Goal: Task Accomplishment & Management: Manage account settings

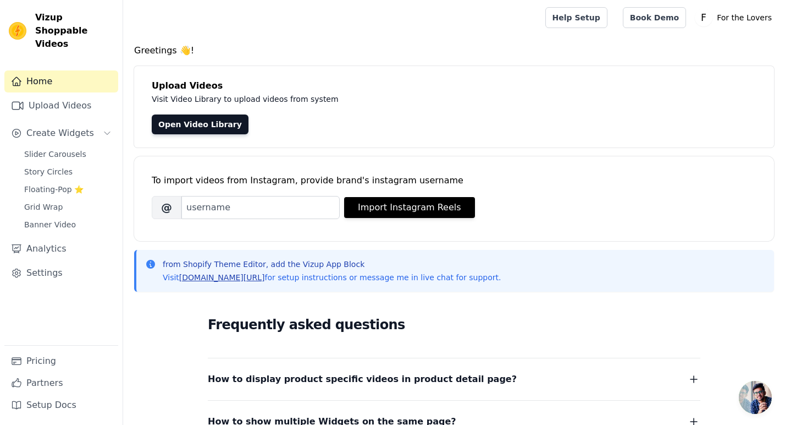
click at [247, 279] on link "[DOMAIN_NAME][URL]" at bounding box center [222, 277] width 86 height 9
click at [67, 148] on span "Slider Carousels" at bounding box center [55, 153] width 62 height 11
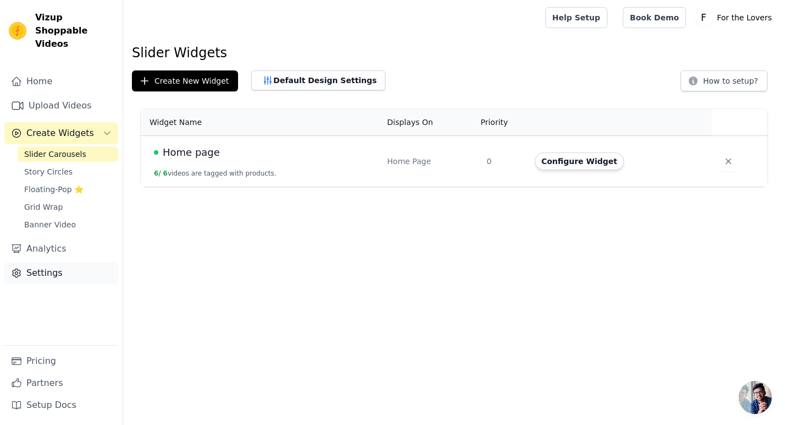
click at [45, 262] on link "Settings" at bounding box center [61, 273] width 114 height 22
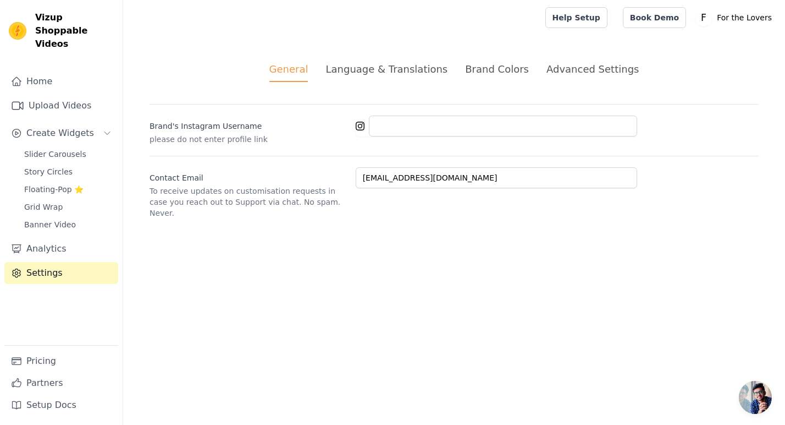
click at [395, 64] on div "Language & Translations" at bounding box center [387, 69] width 122 height 15
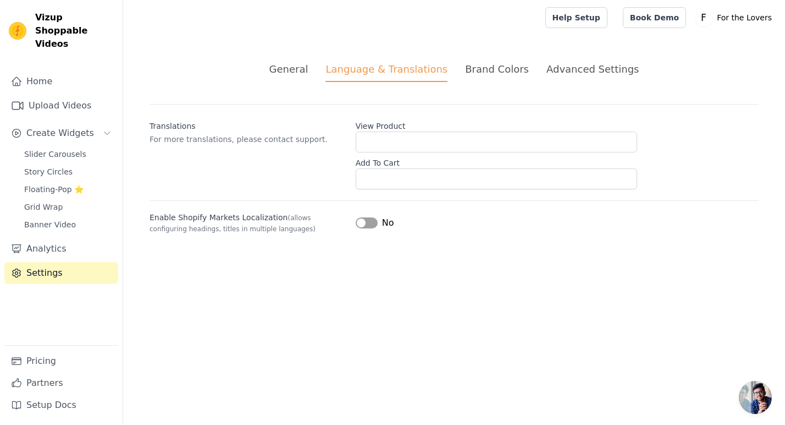
click at [490, 76] on div "Brand Colors" at bounding box center [497, 69] width 64 height 15
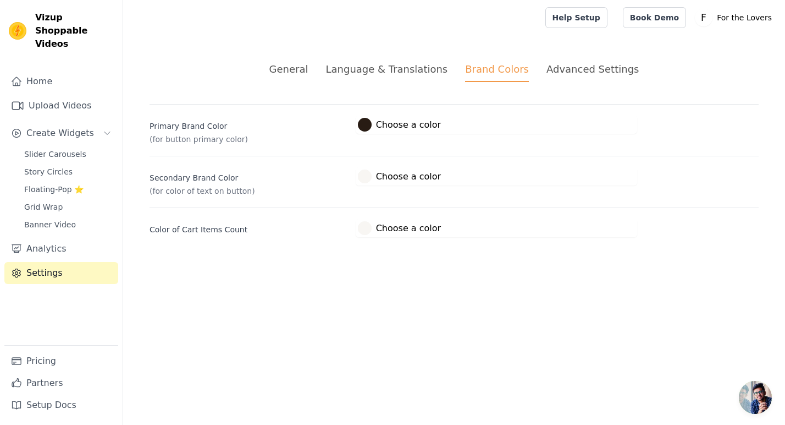
click at [516, 75] on div "Brand Colors" at bounding box center [497, 72] width 64 height 20
click at [587, 69] on div "Advanced Settings" at bounding box center [593, 69] width 92 height 15
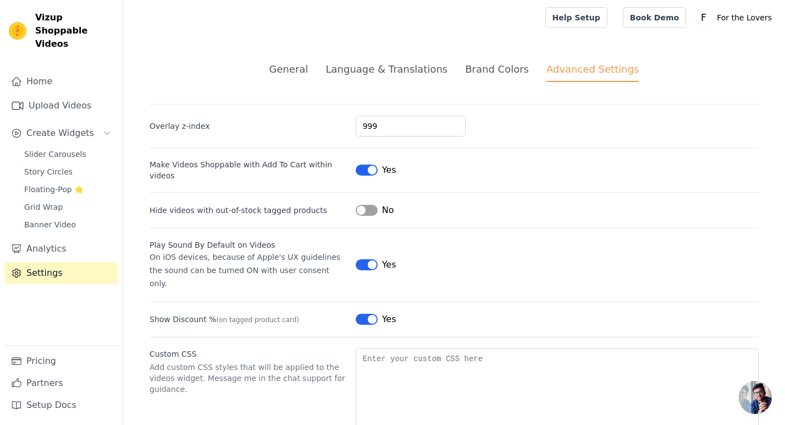
click at [587, 69] on div "Advanced Settings" at bounding box center [593, 72] width 92 height 20
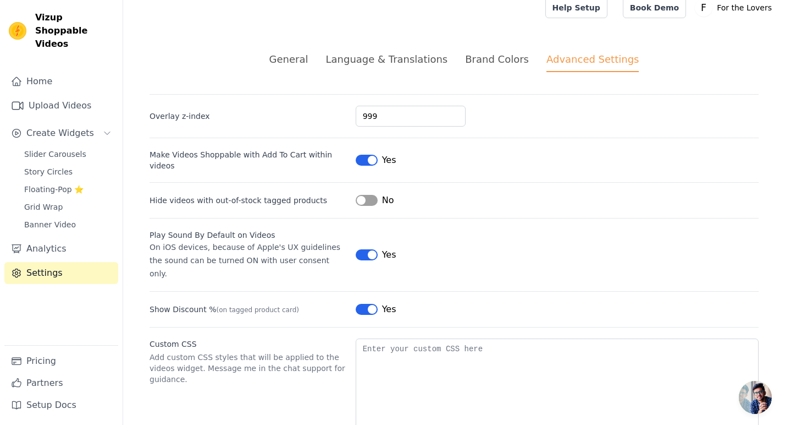
scroll to position [11, 0]
click at [375, 248] on button "Label" at bounding box center [367, 253] width 22 height 11
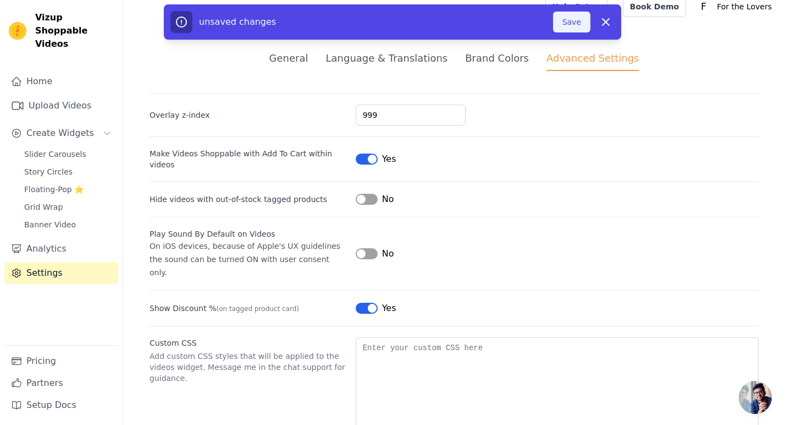
click at [568, 30] on button "Save" at bounding box center [571, 22] width 37 height 21
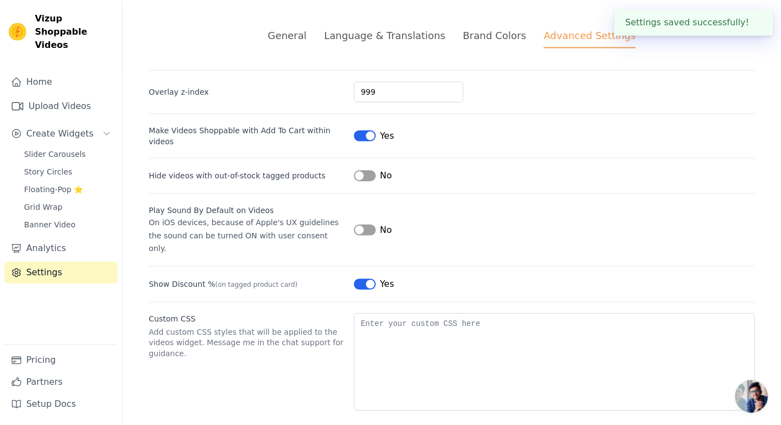
scroll to position [0, 0]
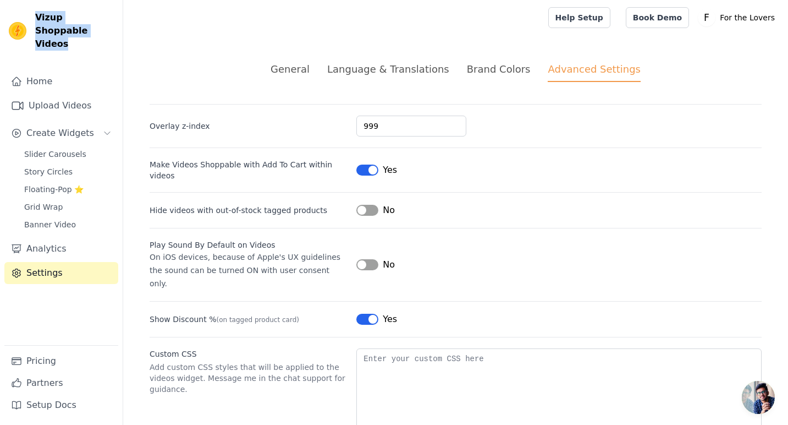
drag, startPoint x: 31, startPoint y: 17, endPoint x: 101, endPoint y: 37, distance: 72.6
click at [101, 37] on div "Vizup Shoppable Videos" at bounding box center [61, 31] width 123 height 40
copy span "Vizup Shoppable Videos"
click at [293, 64] on div "General" at bounding box center [286, 69] width 39 height 15
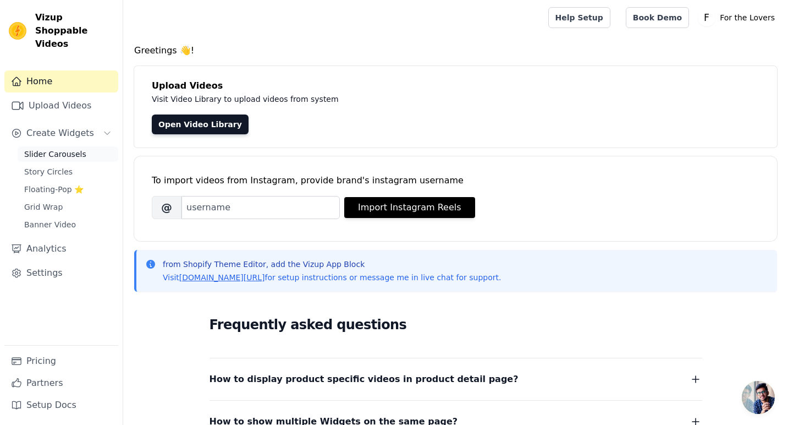
click at [44, 148] on span "Slider Carousels" at bounding box center [55, 153] width 62 height 11
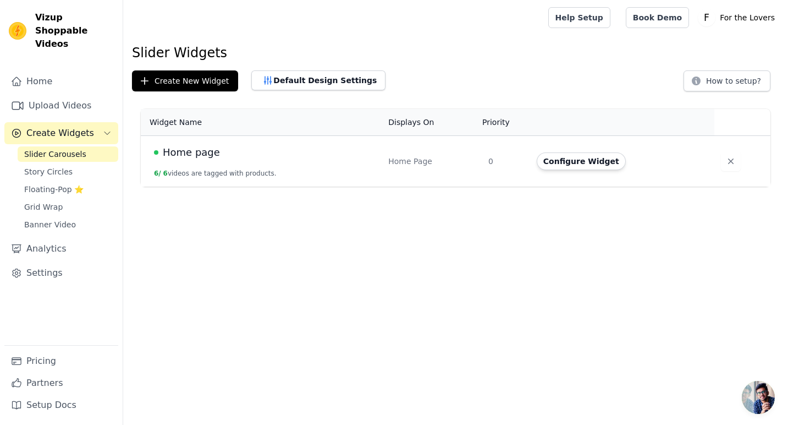
click at [191, 157] on span "Home page" at bounding box center [191, 152] width 57 height 15
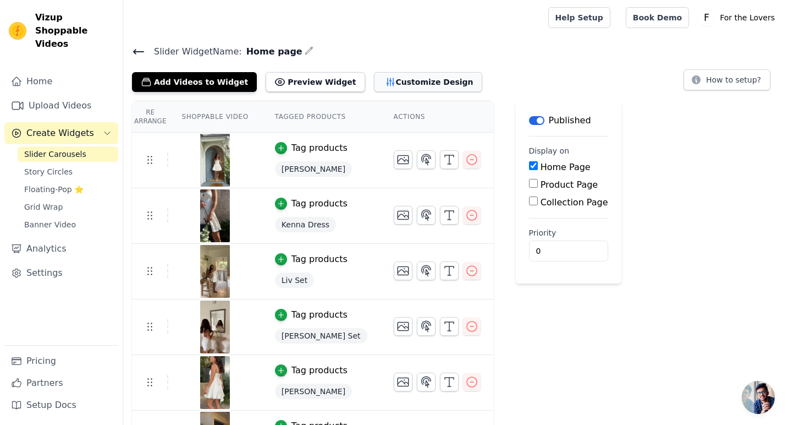
click at [415, 86] on button "Customize Design" at bounding box center [428, 82] width 108 height 20
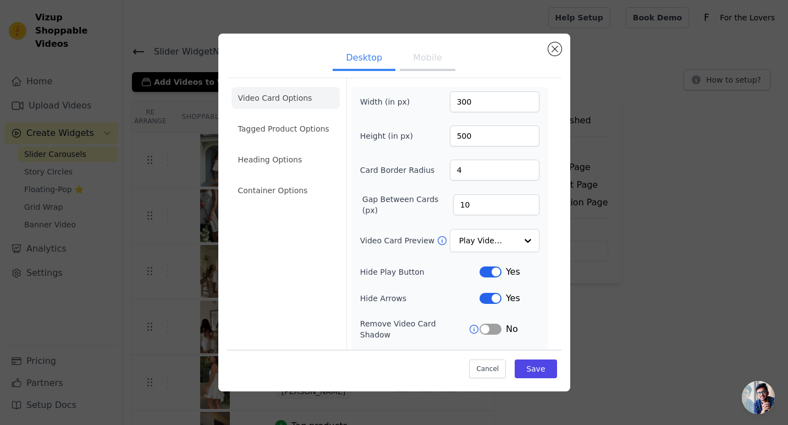
click at [414, 67] on button "Mobile" at bounding box center [427, 59] width 55 height 24
click at [355, 60] on button "Desktop" at bounding box center [364, 59] width 63 height 24
click at [412, 53] on button "Mobile" at bounding box center [427, 59] width 55 height 24
click at [422, 64] on button "Mobile" at bounding box center [427, 59] width 55 height 24
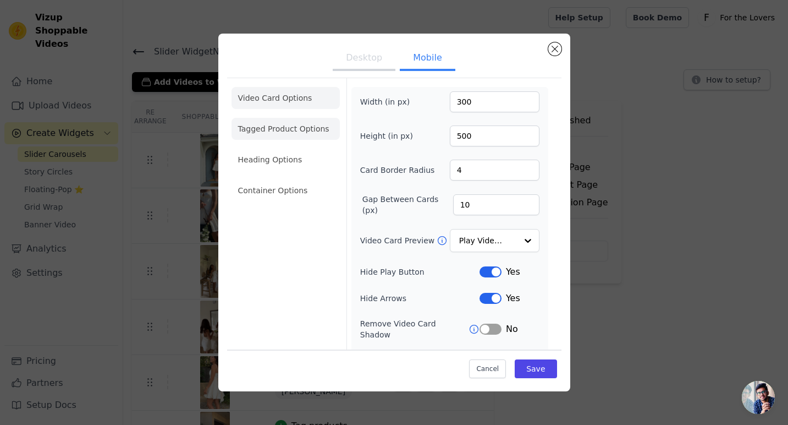
click at [300, 179] on li "Tagged Product Options" at bounding box center [286, 190] width 108 height 22
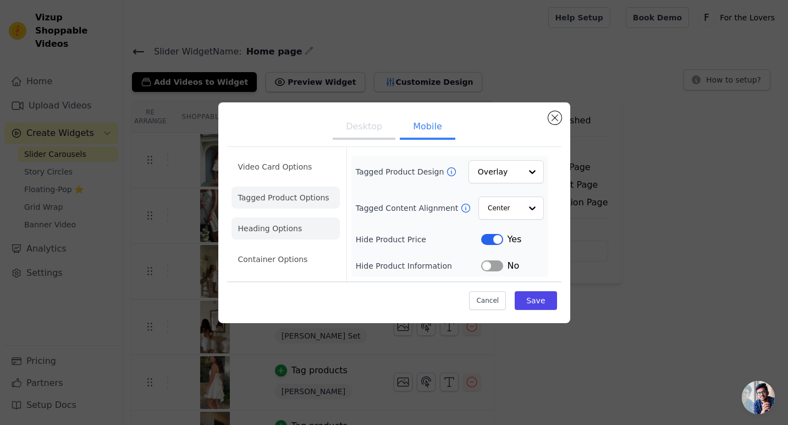
click at [283, 230] on li "Heading Options" at bounding box center [286, 228] width 108 height 22
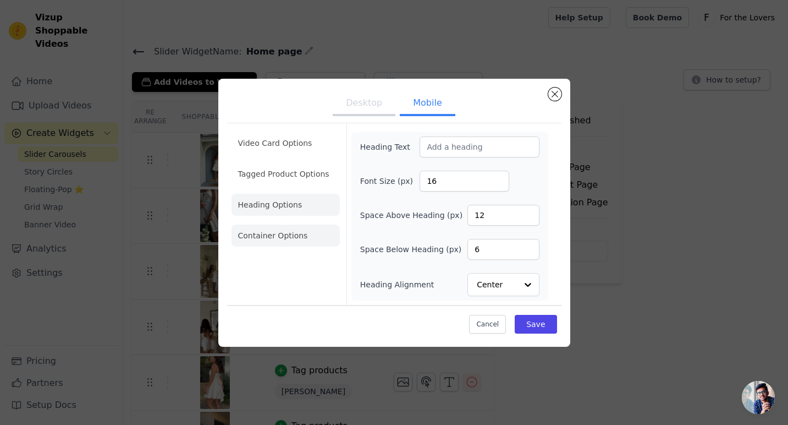
click at [282, 233] on li "Container Options" at bounding box center [286, 235] width 108 height 22
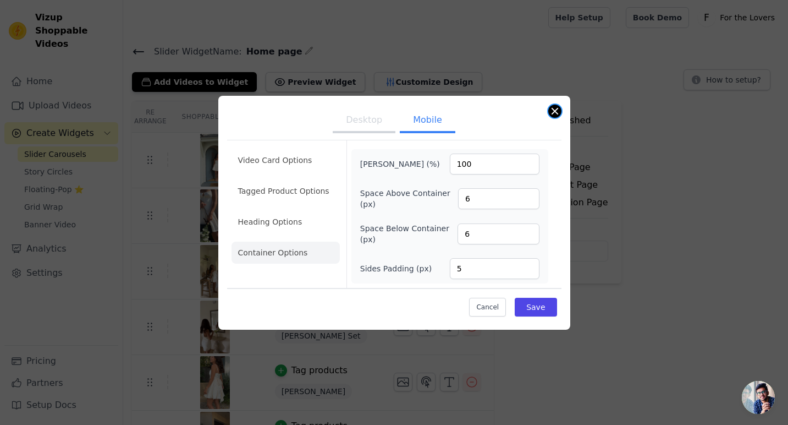
click at [557, 110] on button "Close modal" at bounding box center [554, 110] width 13 height 13
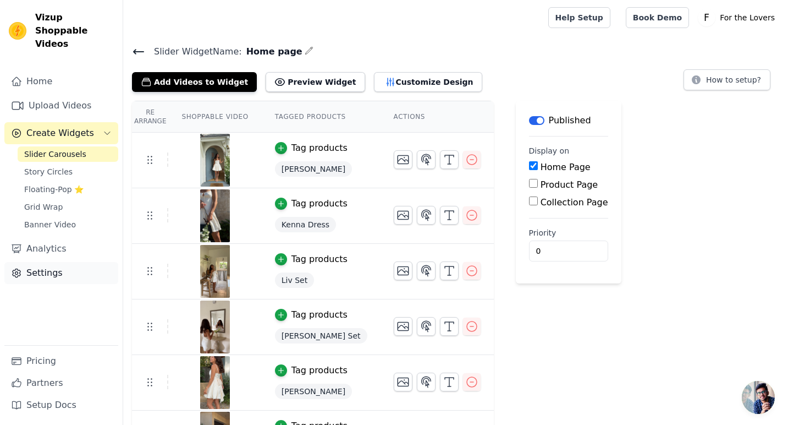
click at [52, 269] on link "Settings" at bounding box center [61, 273] width 114 height 22
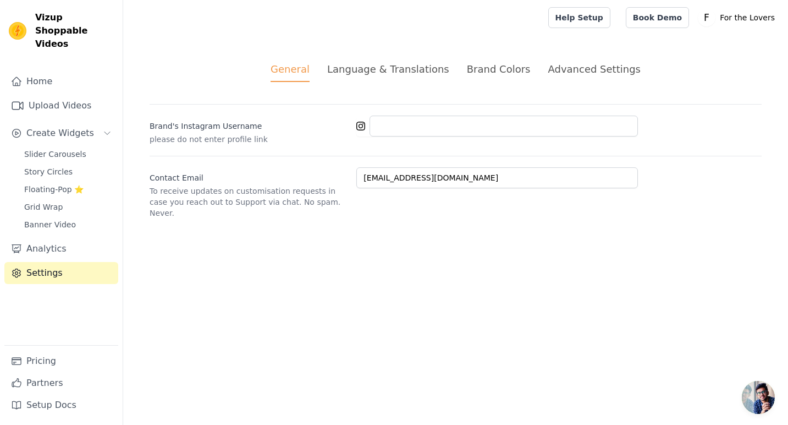
click at [626, 62] on ul "General Language & Translations Brand Colors Advanced Settings" at bounding box center [456, 72] width 612 height 20
click at [611, 71] on div "Advanced Settings" at bounding box center [594, 69] width 92 height 15
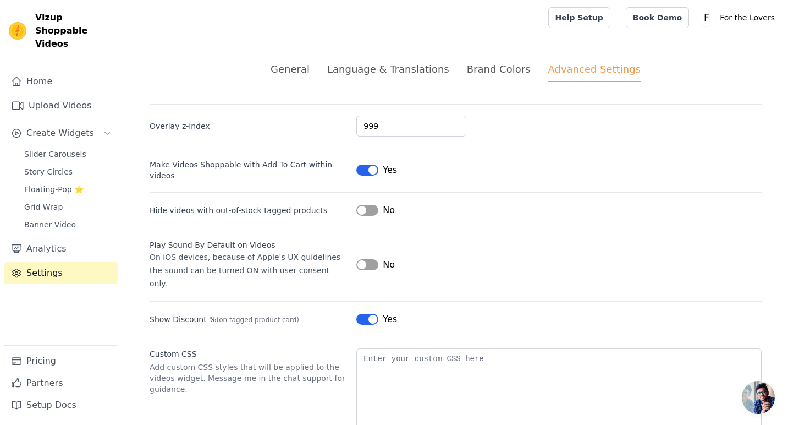
click at [371, 171] on button "Label" at bounding box center [367, 169] width 22 height 11
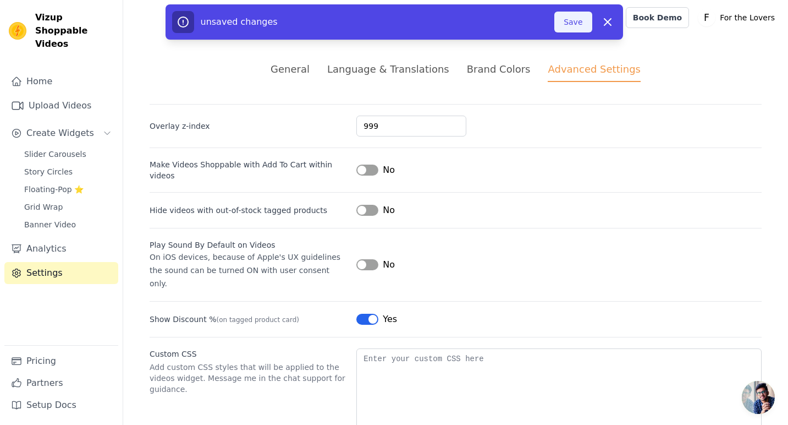
click at [570, 23] on button "Save" at bounding box center [572, 22] width 37 height 21
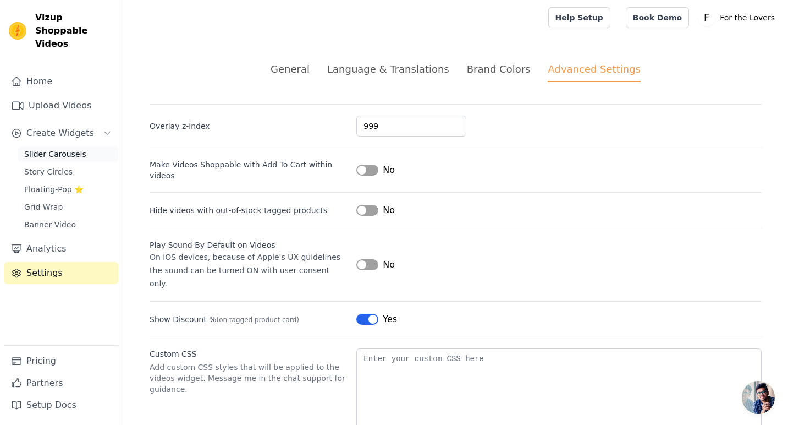
click at [63, 148] on span "Slider Carousels" at bounding box center [55, 153] width 62 height 11
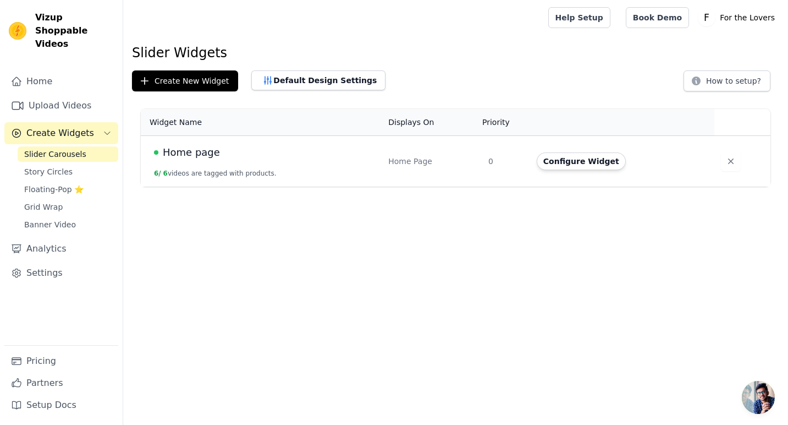
click at [185, 156] on span "Home page" at bounding box center [191, 152] width 57 height 15
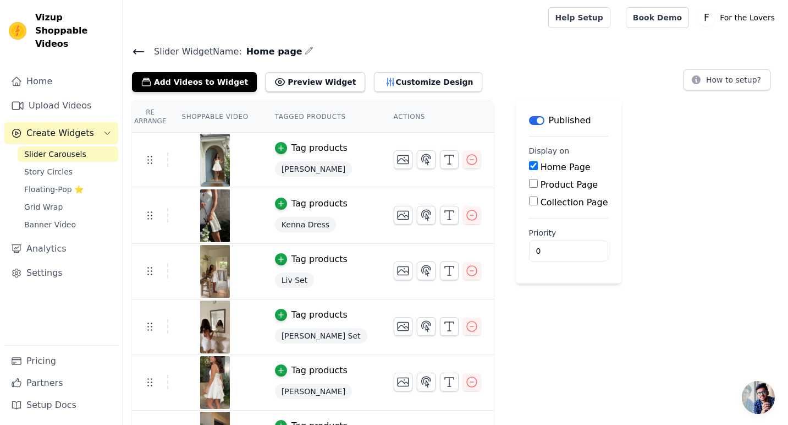
click at [213, 164] on img at bounding box center [215, 160] width 31 height 53
click at [215, 121] on th "Shoppable Video" at bounding box center [214, 116] width 93 height 31
click at [216, 152] on img at bounding box center [215, 160] width 31 height 53
click at [91, 97] on link "Upload Videos" at bounding box center [61, 106] width 114 height 22
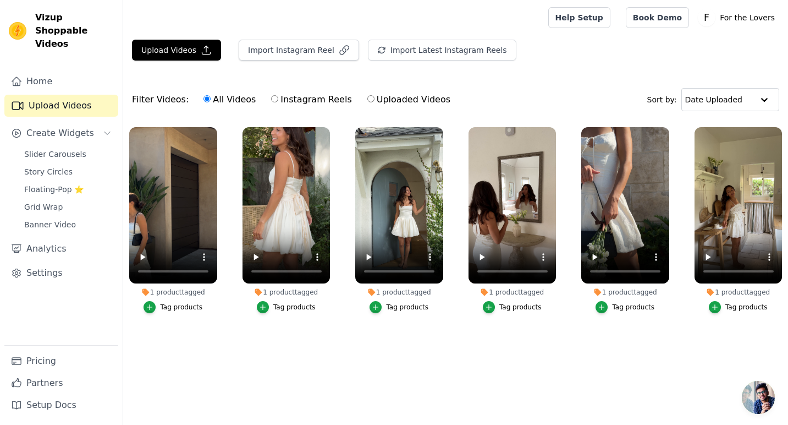
click at [435, 345] on ul "1 product tagged Tag products 1 product tagged Tag products 1 product tagged Ta…" at bounding box center [455, 240] width 665 height 238
click at [229, 352] on ul "1 product tagged Tag products 1 product tagged Tag products 1 product tagged Ta…" at bounding box center [455, 240] width 665 height 238
click at [278, 362] on main "Upload Videos Import Instagram Reel Import Latest Instagram Reels Import Latest…" at bounding box center [455, 210] width 665 height 350
click at [505, 385] on html "Vizup Shoppable Videos Home Upload Videos Create Widgets Slider Carousels Story…" at bounding box center [394, 192] width 788 height 385
click at [62, 146] on link "Slider Carousels" at bounding box center [68, 153] width 101 height 15
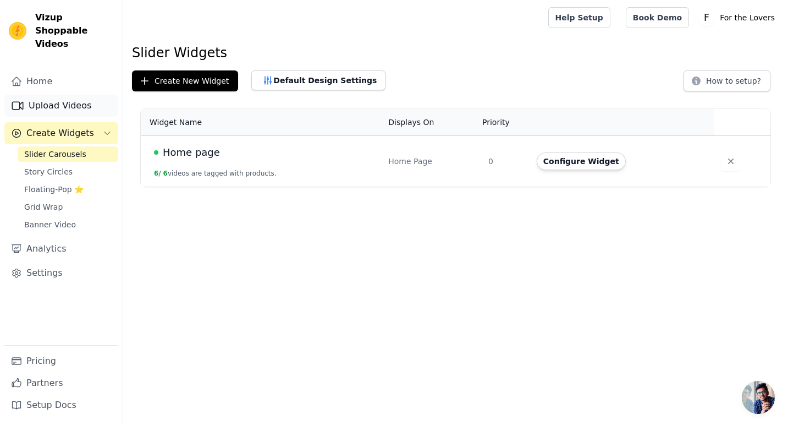
click at [61, 95] on link "Upload Videos" at bounding box center [61, 106] width 114 height 22
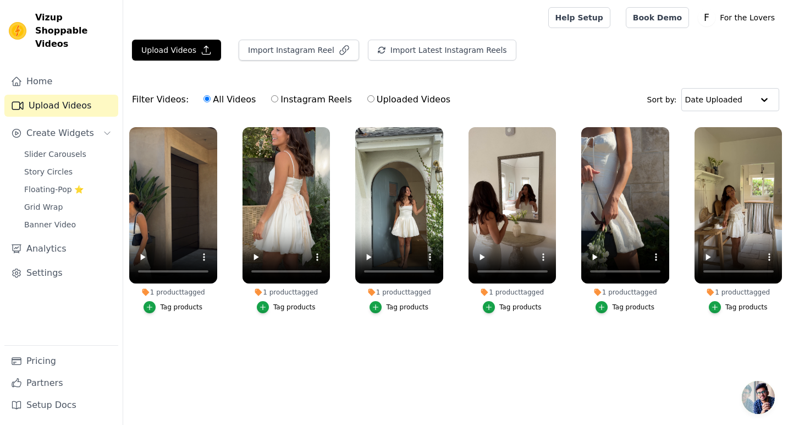
click at [258, 350] on ul "1 product tagged Tag products 1 product tagged Tag products 1 product tagged Ta…" at bounding box center [455, 240] width 665 height 238
click at [181, 210] on video at bounding box center [173, 205] width 88 height 156
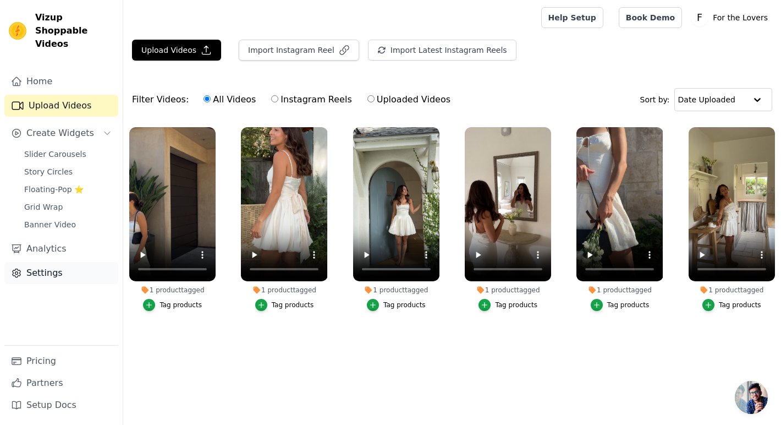
click at [49, 262] on link "Settings" at bounding box center [61, 273] width 114 height 22
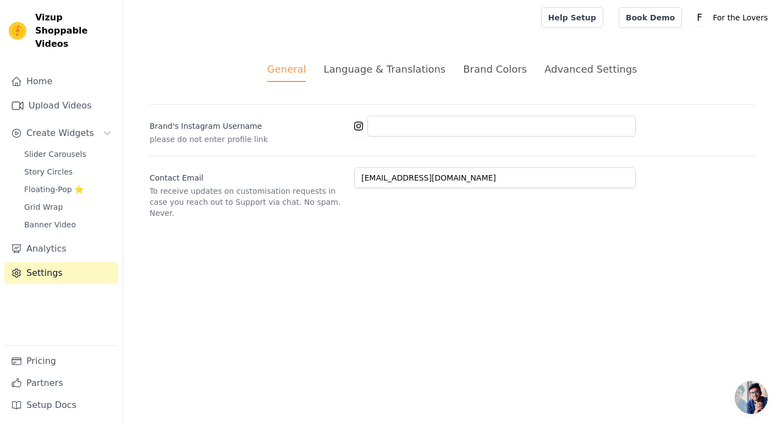
click at [370, 67] on div "Language & Translations" at bounding box center [384, 69] width 122 height 15
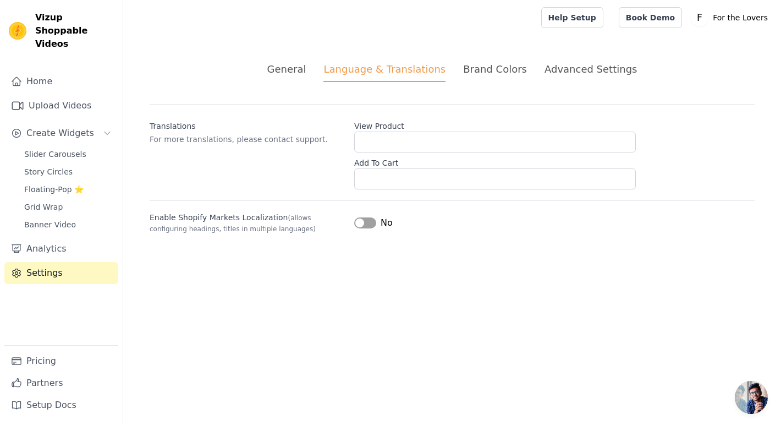
click at [475, 73] on div "Brand Colors" at bounding box center [495, 69] width 64 height 15
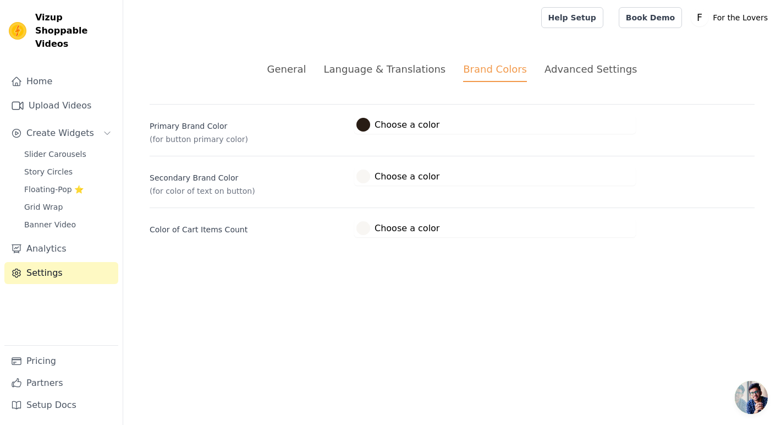
click at [596, 69] on div "Advanced Settings" at bounding box center [590, 69] width 92 height 15
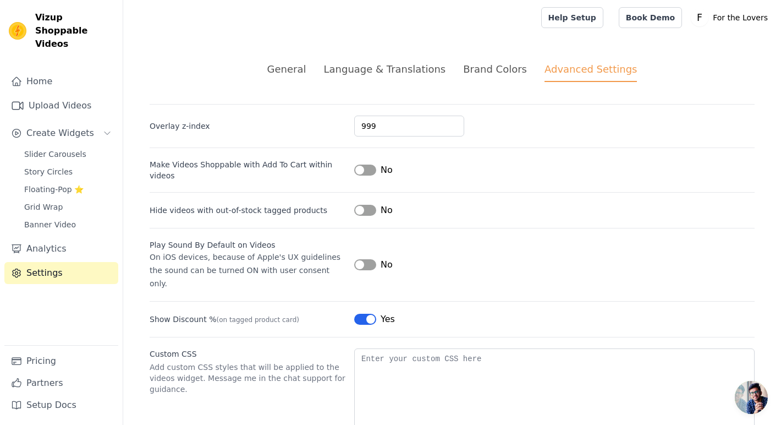
scroll to position [35, 0]
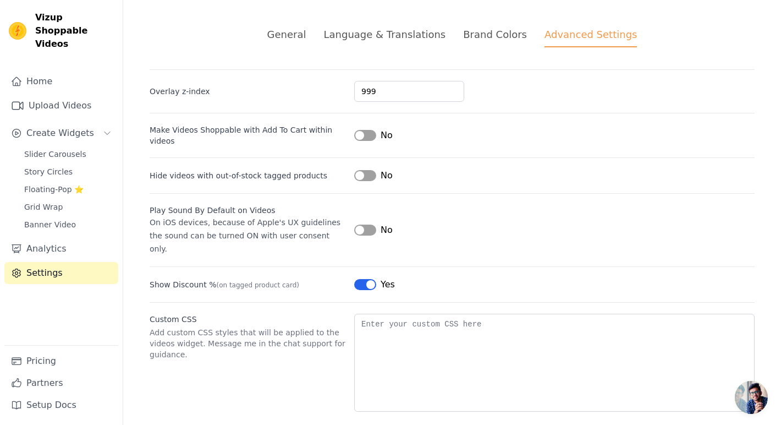
click at [372, 279] on button "Label" at bounding box center [365, 284] width 22 height 11
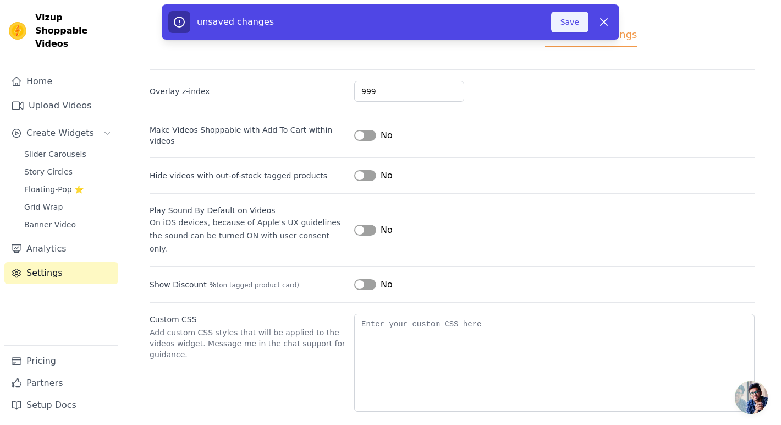
click at [570, 25] on button "Save" at bounding box center [569, 22] width 37 height 21
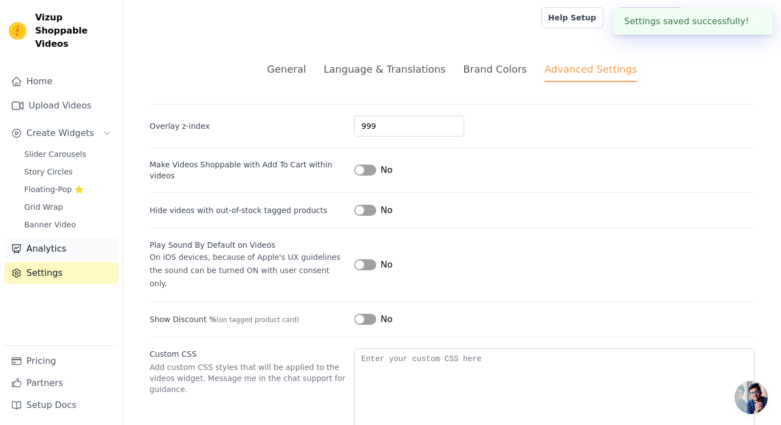
click at [42, 241] on link "Analytics" at bounding box center [61, 249] width 114 height 22
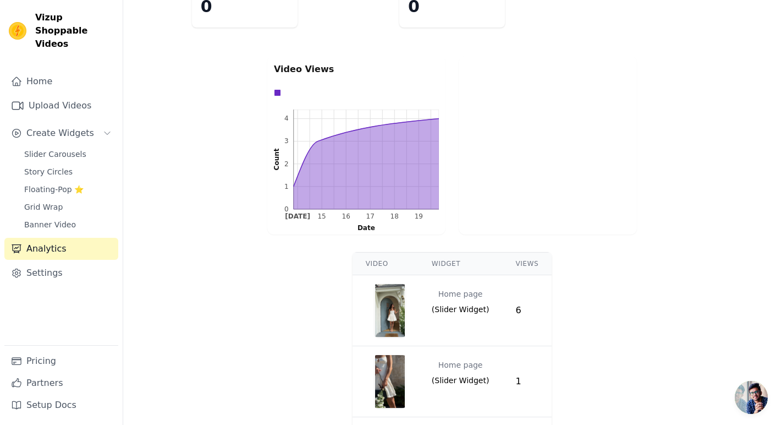
scroll to position [110, 0]
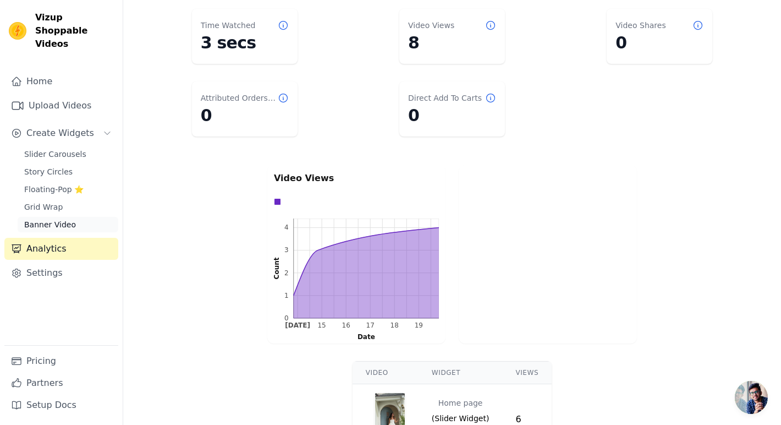
click at [71, 219] on span "Banner Video" at bounding box center [50, 224] width 52 height 11
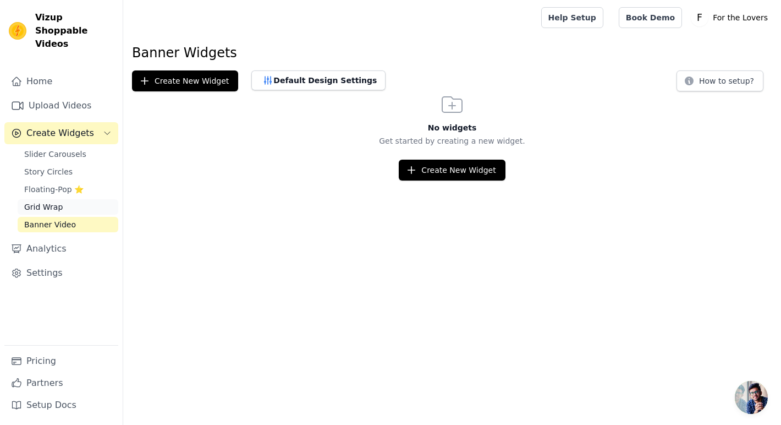
click at [60, 200] on link "Grid Wrap" at bounding box center [68, 206] width 101 height 15
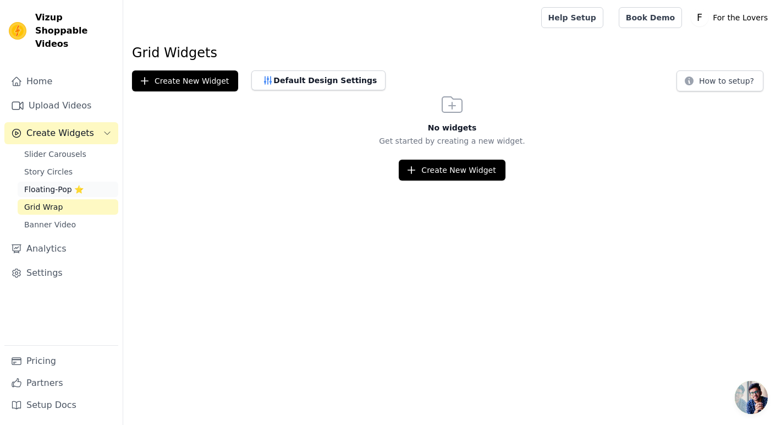
click at [56, 184] on span "Floating-Pop ⭐" at bounding box center [53, 189] width 59 height 11
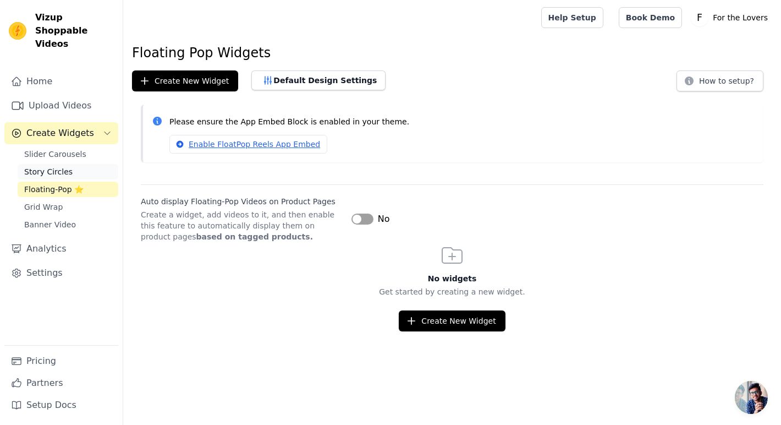
click at [55, 166] on span "Story Circles" at bounding box center [48, 171] width 48 height 11
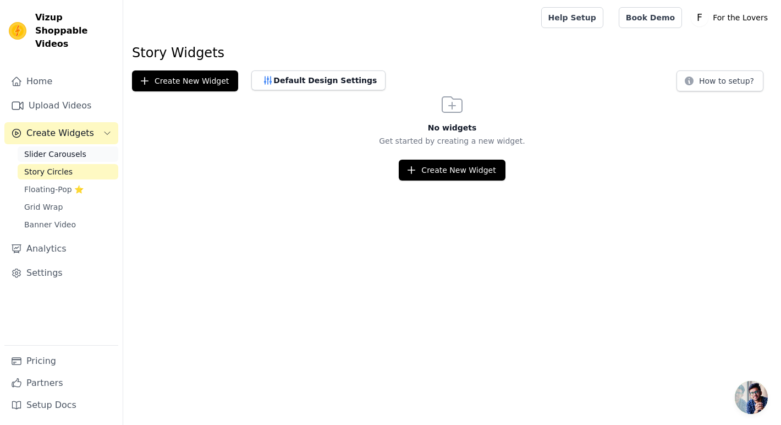
click at [62, 148] on span "Slider Carousels" at bounding box center [55, 153] width 62 height 11
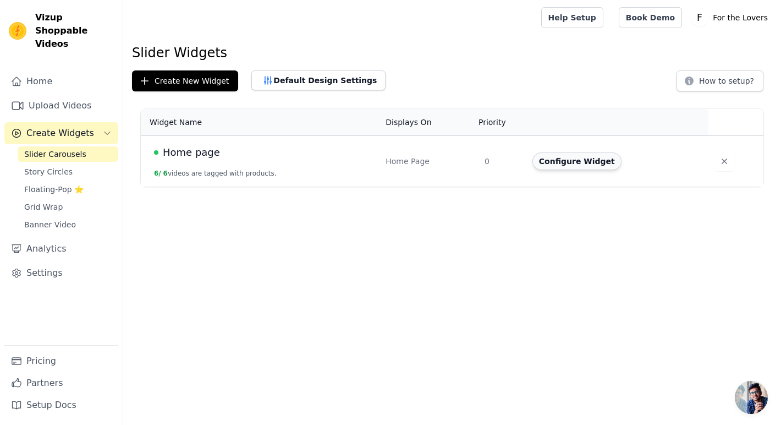
click at [568, 156] on button "Configure Widget" at bounding box center [576, 161] width 89 height 18
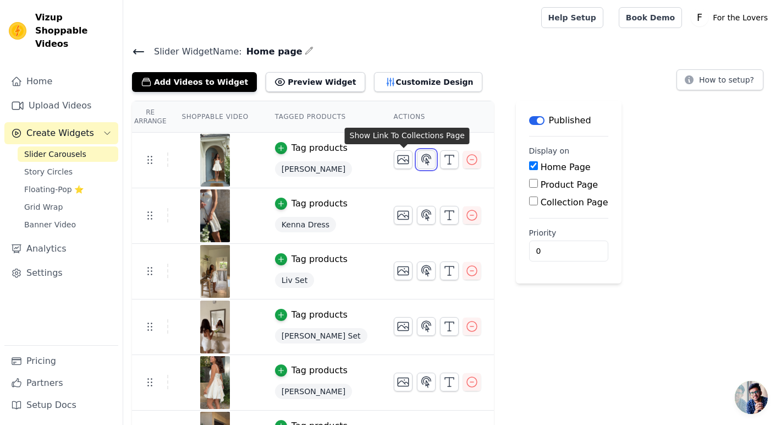
click at [420, 159] on icon "button" at bounding box center [426, 159] width 13 height 13
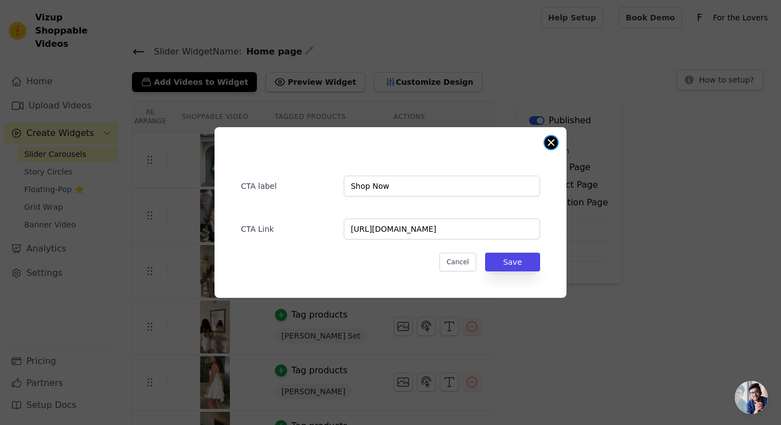
click at [550, 142] on button "Close modal" at bounding box center [550, 142] width 13 height 13
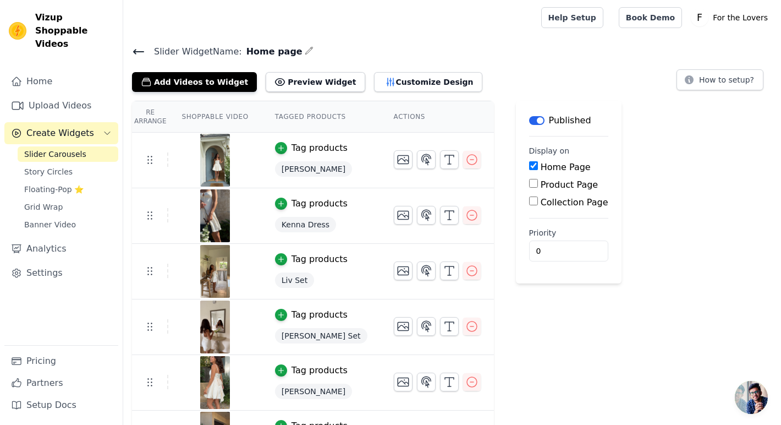
click at [221, 172] on img at bounding box center [215, 160] width 31 height 53
click at [337, 78] on button "Preview Widget" at bounding box center [315, 82] width 99 height 20
click at [410, 82] on button "Customize Design" at bounding box center [428, 82] width 108 height 20
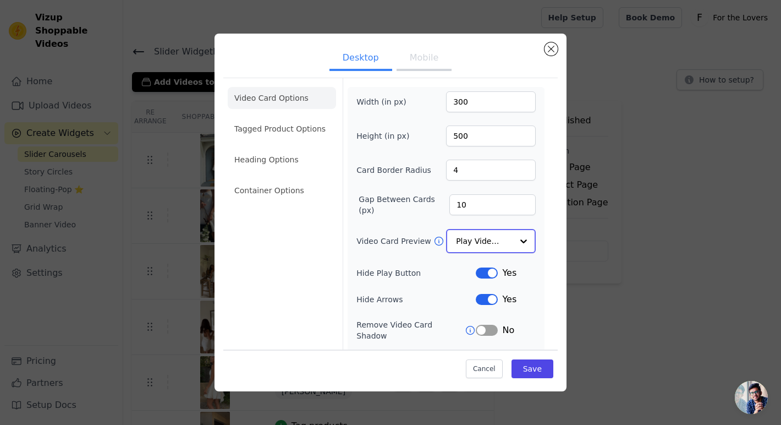
click at [478, 241] on input "Video Card Preview" at bounding box center [484, 241] width 57 height 22
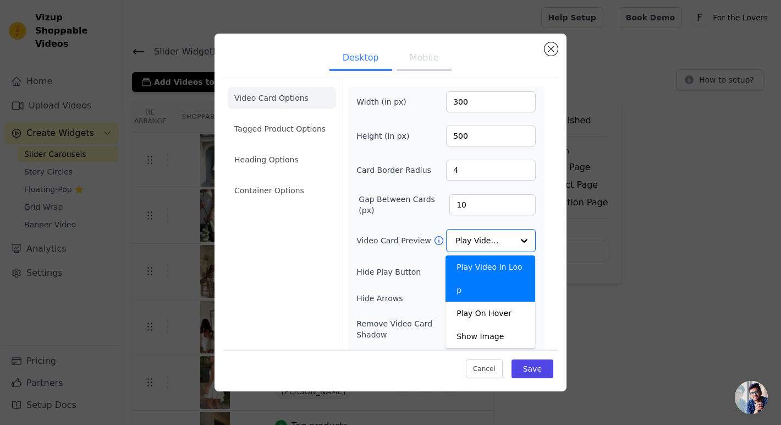
click at [304, 272] on div "Video Card Options Tagged Product Options Heading Options Container Options" at bounding box center [282, 253] width 108 height 350
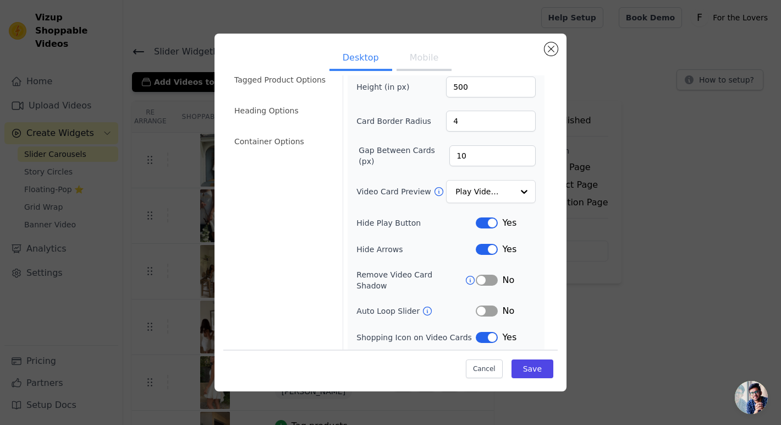
scroll to position [70, 0]
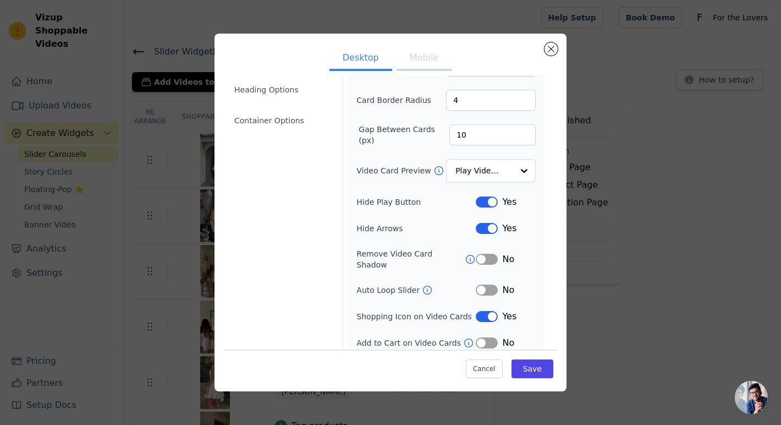
click at [488, 311] on button "Label" at bounding box center [487, 316] width 22 height 11
click at [552, 372] on button "Save" at bounding box center [532, 368] width 42 height 19
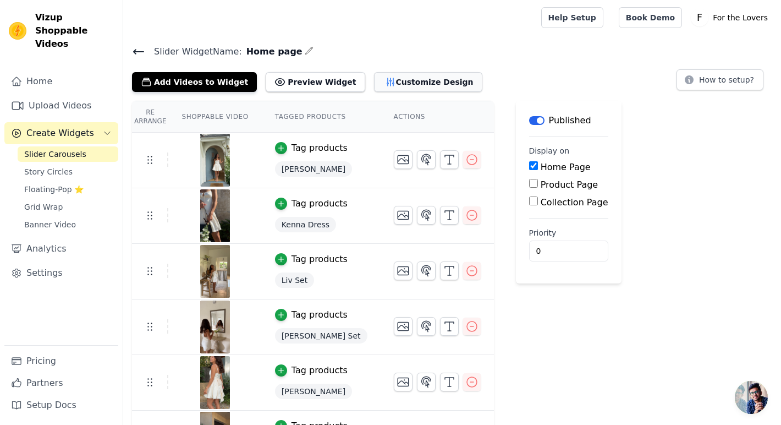
click at [388, 82] on button "Customize Design" at bounding box center [428, 82] width 108 height 20
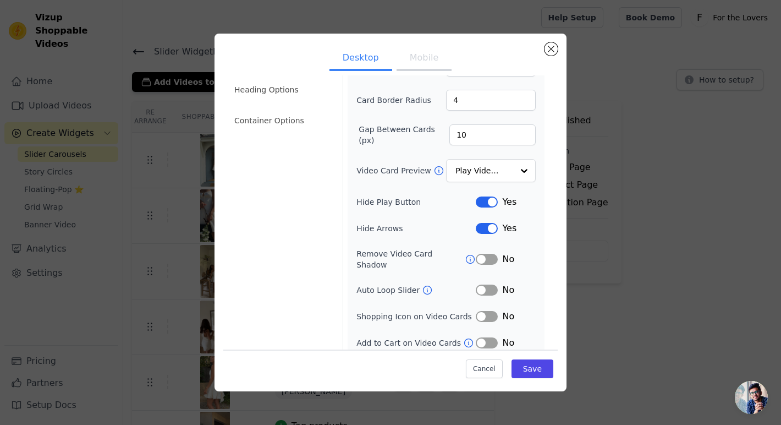
click at [486, 311] on button "Label" at bounding box center [487, 316] width 22 height 11
click at [527, 363] on button "Save" at bounding box center [532, 368] width 42 height 19
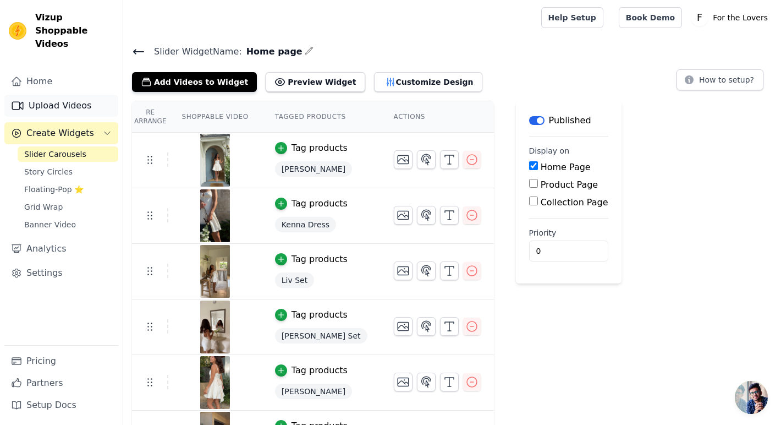
click at [40, 96] on link "Upload Videos" at bounding box center [61, 106] width 114 height 22
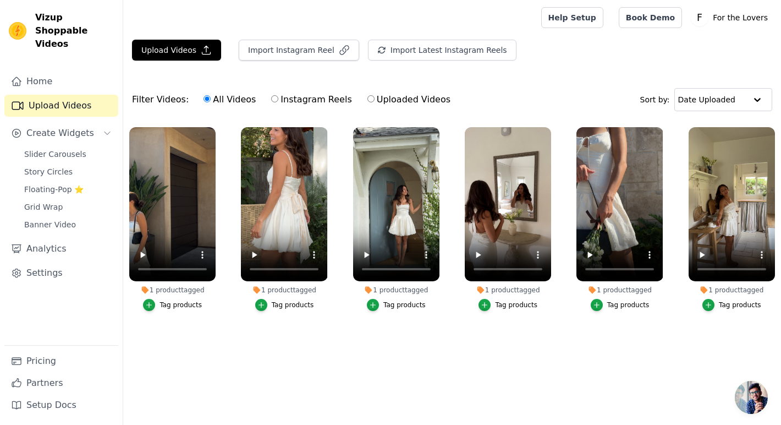
click at [273, 103] on label "Instagram Reels" at bounding box center [311, 99] width 81 height 14
click at [273, 102] on input "Instagram Reels" at bounding box center [274, 98] width 7 height 7
radio input "true"
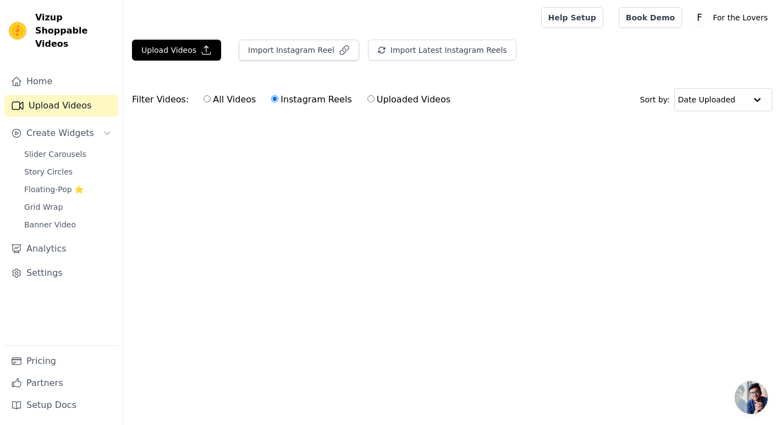
click at [395, 103] on label "Uploaded Videos" at bounding box center [409, 99] width 84 height 14
click at [374, 102] on input "Uploaded Videos" at bounding box center [370, 98] width 7 height 7
radio input "true"
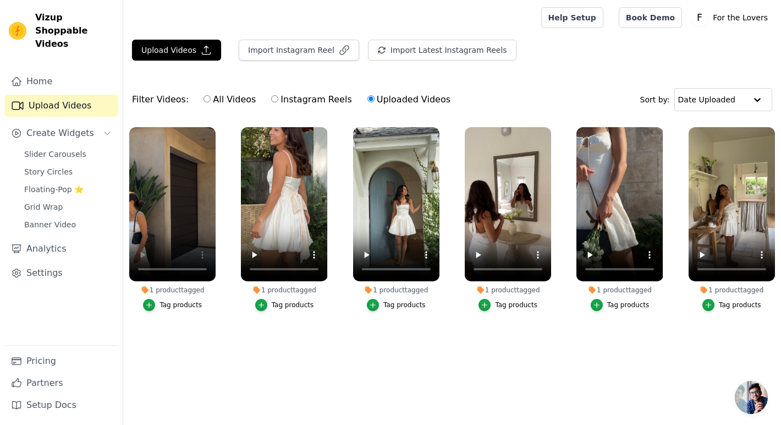
click at [237, 101] on label "All Videos" at bounding box center [229, 99] width 53 height 14
click at [211, 101] on input "All Videos" at bounding box center [206, 98] width 7 height 7
radio input "true"
click at [264, 331] on ul "1 product tagged Tag products 1 product tagged Tag products 1 product tagged Ta…" at bounding box center [452, 238] width 658 height 235
click at [388, 95] on label "Uploaded Videos" at bounding box center [409, 99] width 84 height 14
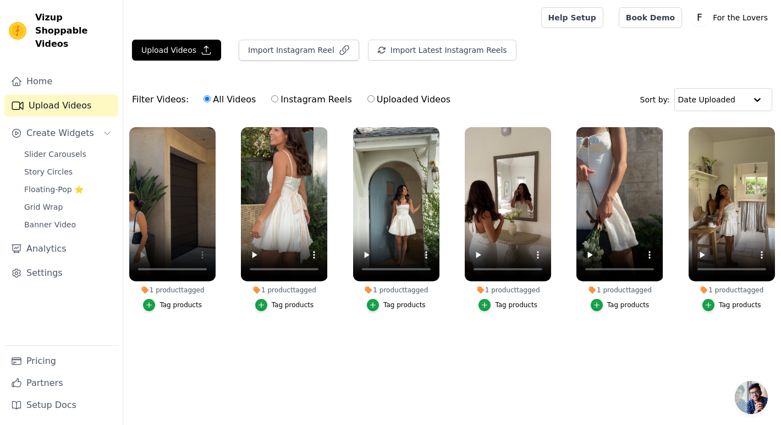
click at [374, 95] on input "Uploaded Videos" at bounding box center [370, 98] width 7 height 7
radio input "true"
click at [386, 103] on label "Uploaded Videos" at bounding box center [409, 99] width 84 height 14
click at [374, 102] on input "Uploaded Videos" at bounding box center [370, 98] width 7 height 7
click at [290, 343] on ul "1 product tagged Tag products 1 product tagged Tag products 1 product tagged Ta…" at bounding box center [452, 238] width 658 height 235
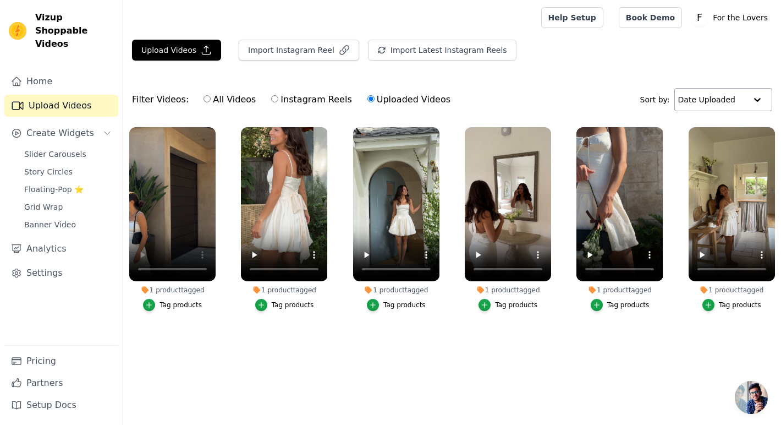
click at [698, 110] on input "text" at bounding box center [712, 100] width 68 height 22
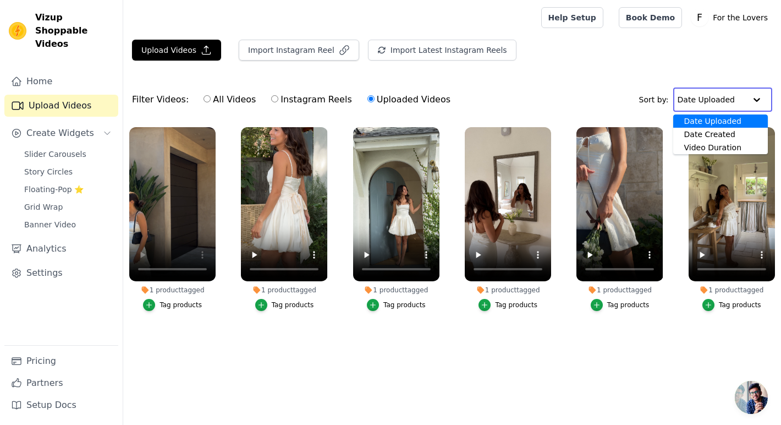
click at [593, 89] on div "Filter Videos: All Videos Instagram Reels Uploaded Videos Sort by: Date Uploade…" at bounding box center [452, 99] width 658 height 43
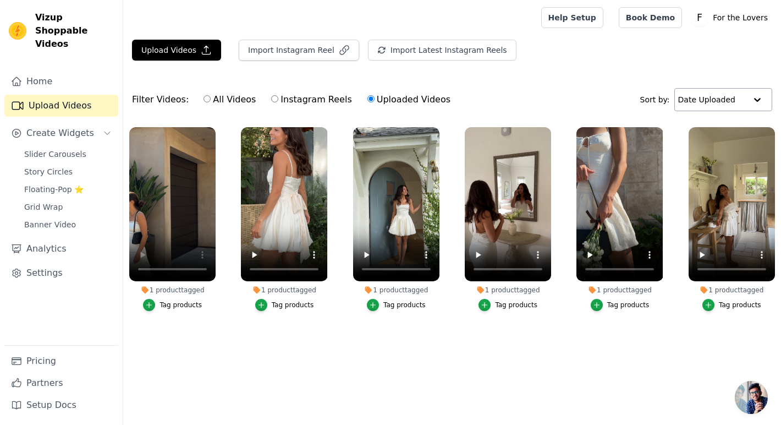
click at [692, 107] on input "text" at bounding box center [712, 100] width 68 height 22
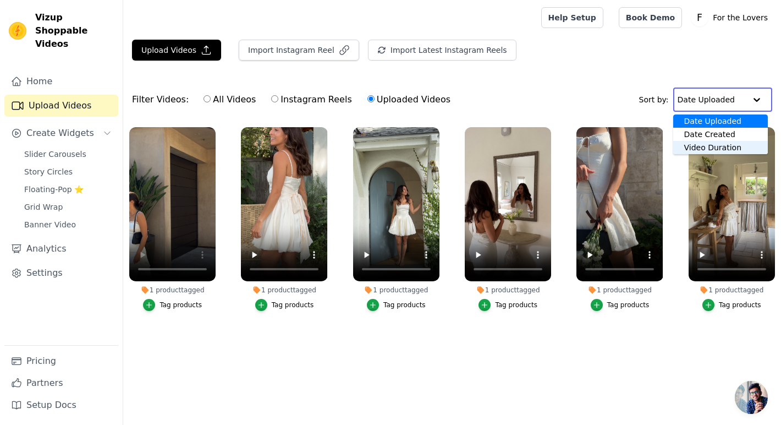
click at [693, 144] on div "Video Duration" at bounding box center [720, 147] width 95 height 13
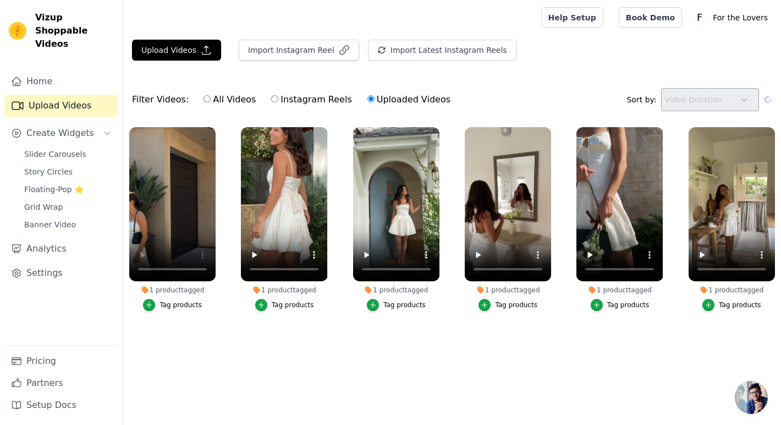
click at [629, 75] on div "Upload Videos Import Instagram Reel Import Latest Instagram Reels Import Latest…" at bounding box center [452, 198] width 658 height 317
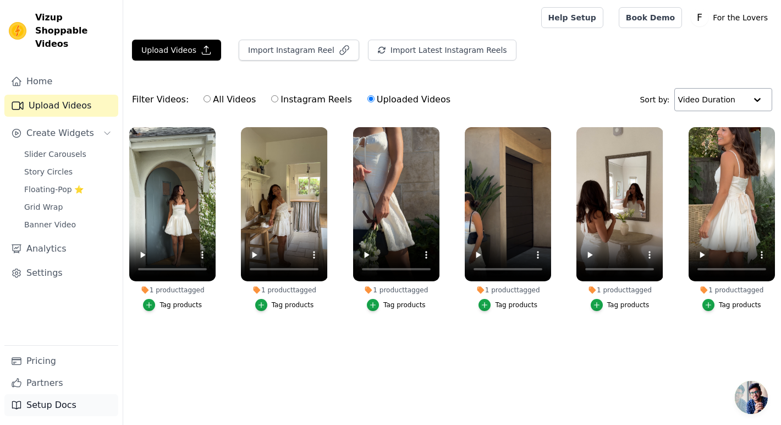
click at [71, 411] on link "Setup Docs" at bounding box center [61, 405] width 114 height 22
click at [65, 148] on span "Slider Carousels" at bounding box center [55, 153] width 62 height 11
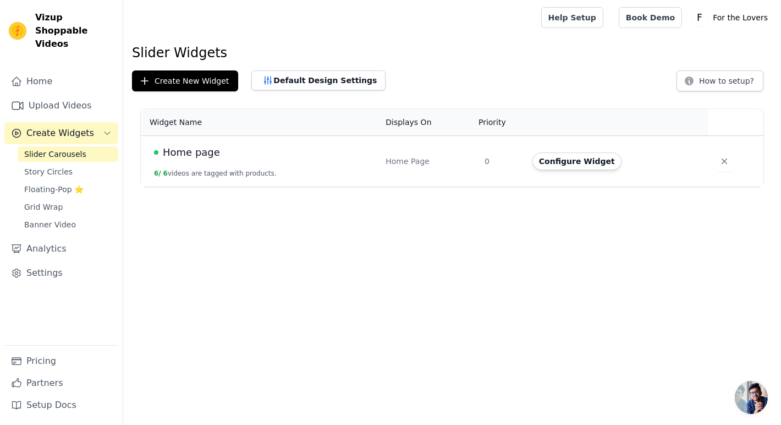
click at [198, 157] on span "Home page" at bounding box center [191, 152] width 57 height 15
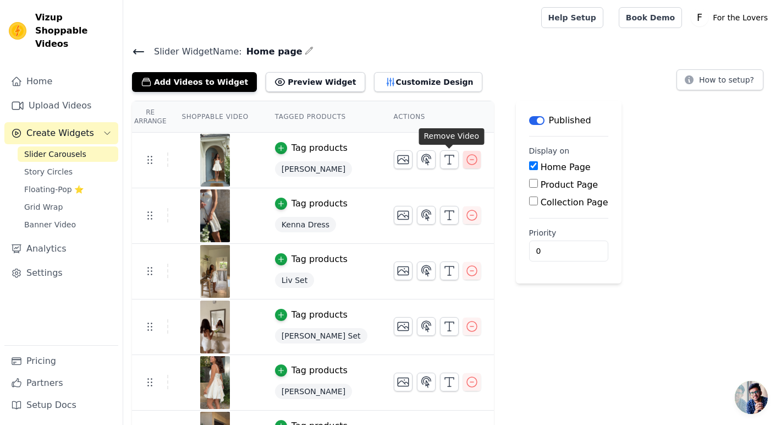
click at [467, 162] on icon "button" at bounding box center [472, 160] width 10 height 10
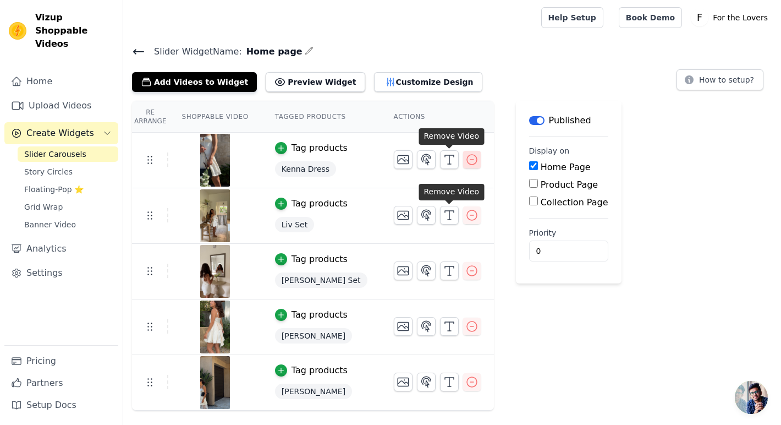
click at [465, 162] on icon "button" at bounding box center [471, 159] width 13 height 13
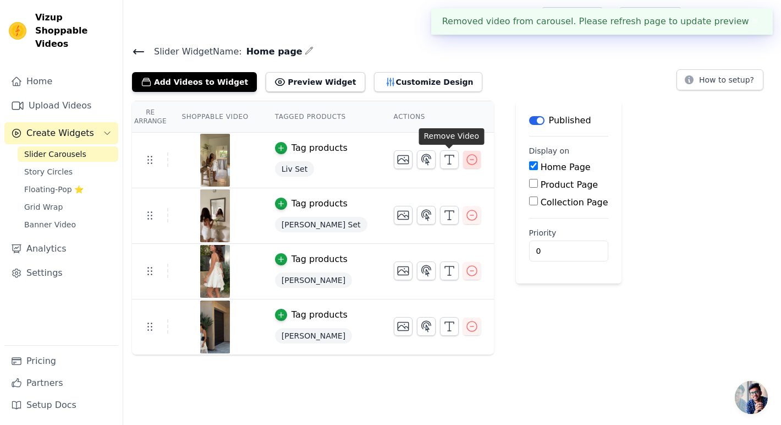
click at [465, 162] on icon "button" at bounding box center [471, 159] width 13 height 13
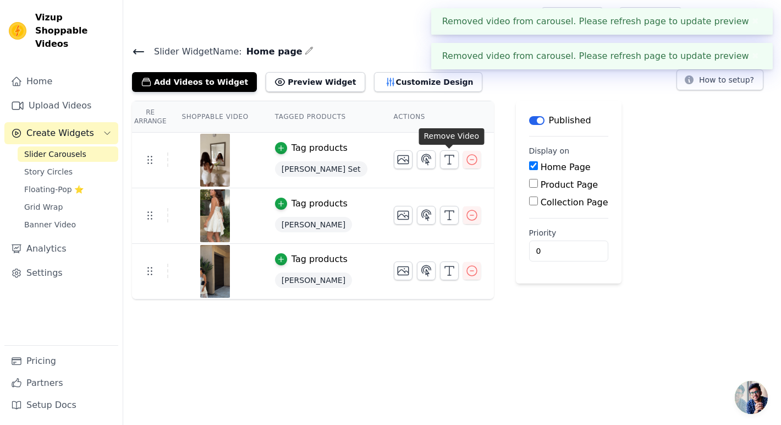
click at [465, 162] on icon "button" at bounding box center [471, 159] width 13 height 13
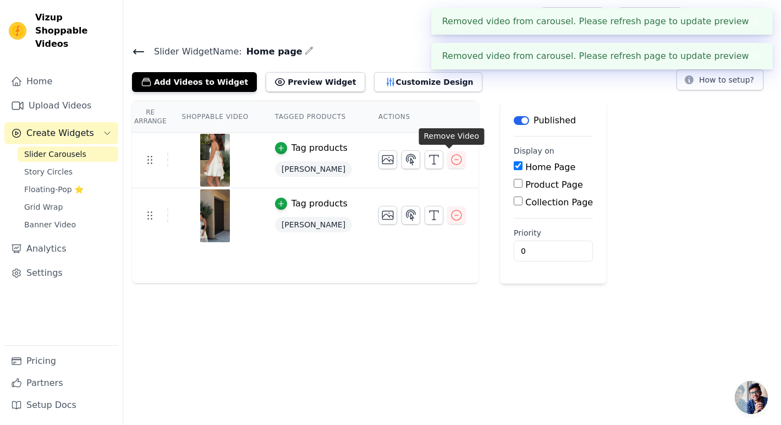
click at [450, 162] on icon "button" at bounding box center [456, 159] width 13 height 13
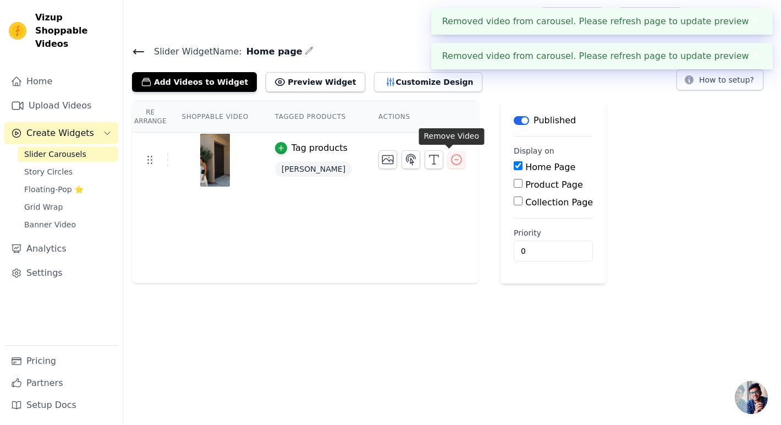
click at [450, 162] on icon "button" at bounding box center [456, 159] width 13 height 13
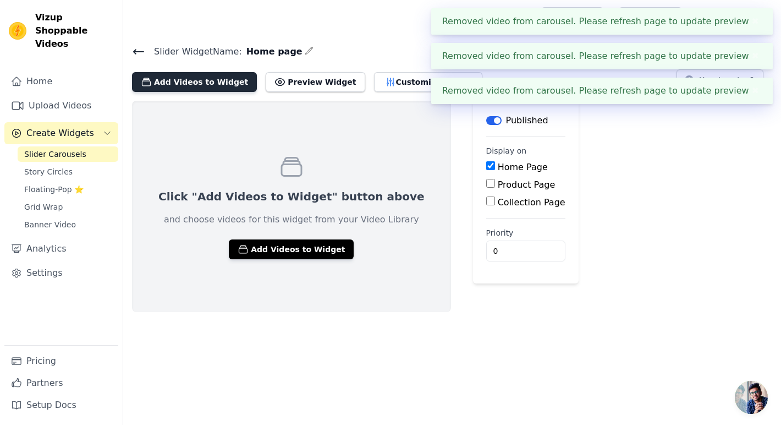
click at [180, 84] on button "Add Videos to Widget" at bounding box center [194, 82] width 125 height 20
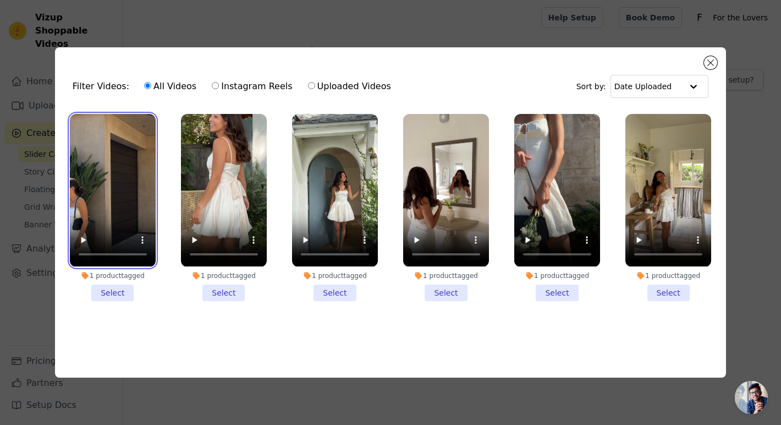
click at [119, 172] on video at bounding box center [113, 190] width 86 height 152
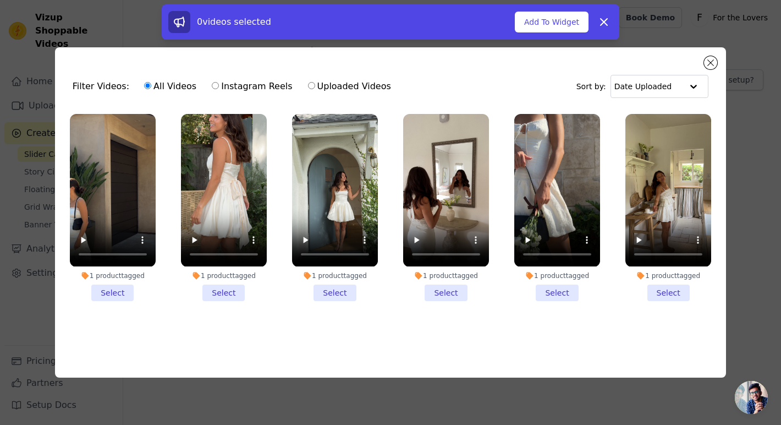
click at [364, 323] on ul "1 product tagged Select 1 product tagged Select 1 product tagged Select 1 produ…" at bounding box center [390, 225] width 653 height 234
click at [334, 184] on video at bounding box center [335, 190] width 86 height 152
click at [338, 293] on li "1 product tagged Select" at bounding box center [335, 207] width 86 height 186
click at [0, 0] on input "1 product tagged Select" at bounding box center [0, 0] width 0 height 0
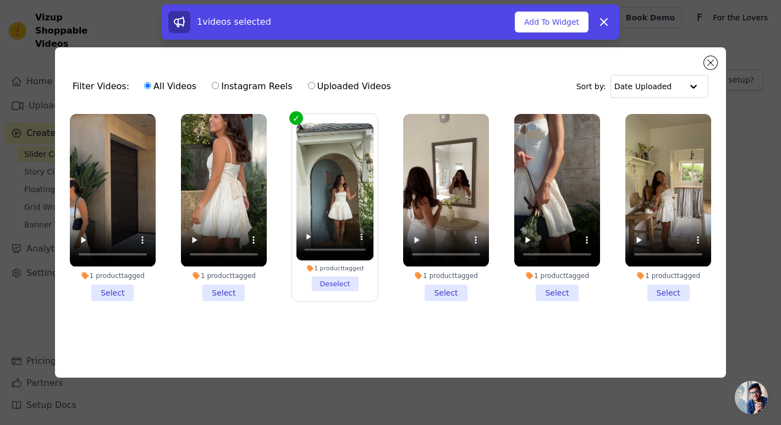
click at [555, 288] on li "1 product tagged Select" at bounding box center [557, 207] width 86 height 186
click at [0, 0] on input "1 product tagged Select" at bounding box center [0, 0] width 0 height 0
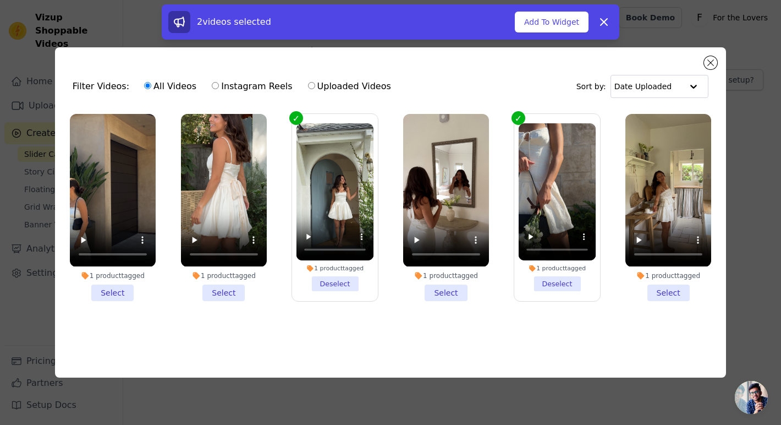
click at [679, 292] on li "1 product tagged Select" at bounding box center [668, 207] width 86 height 186
click at [0, 0] on input "1 product tagged Select" at bounding box center [0, 0] width 0 height 0
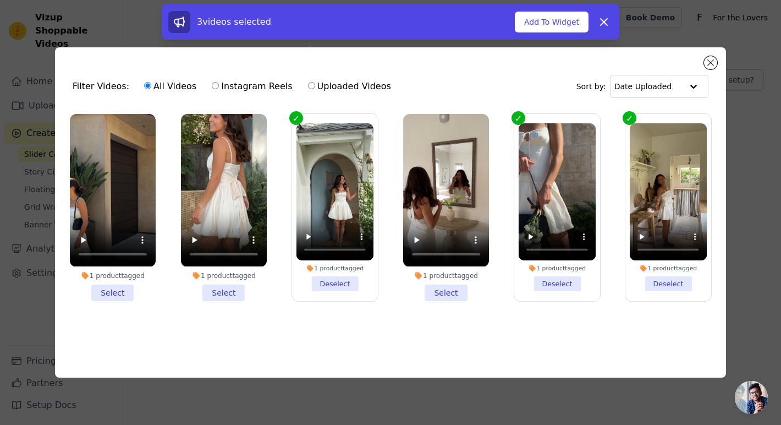
click at [442, 288] on li "1 product tagged Select" at bounding box center [446, 207] width 86 height 186
click at [0, 0] on input "1 product tagged Select" at bounding box center [0, 0] width 0 height 0
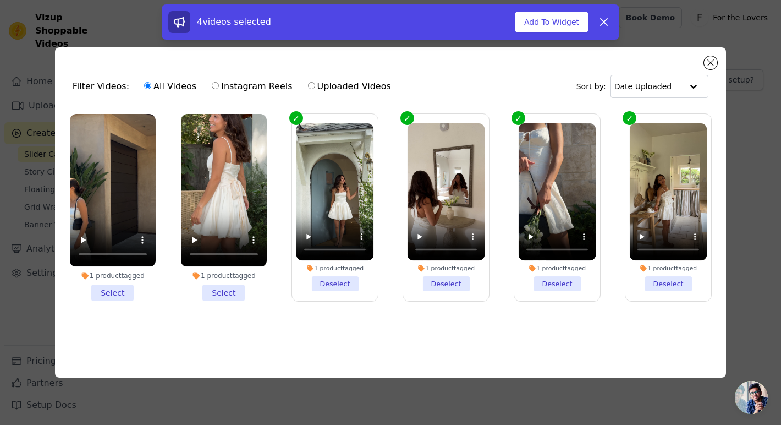
click at [222, 293] on li "1 product tagged Select" at bounding box center [224, 207] width 86 height 186
click at [0, 0] on input "1 product tagged Select" at bounding box center [0, 0] width 0 height 0
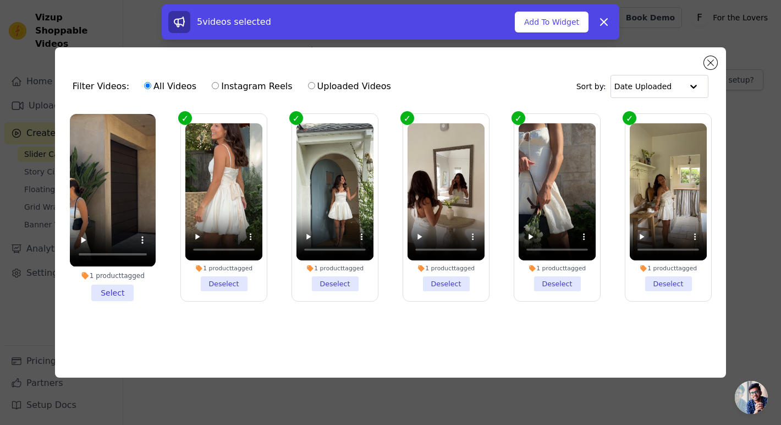
click at [118, 290] on li "1 product tagged Select" at bounding box center [113, 207] width 86 height 186
click at [0, 0] on input "1 product tagged Select" at bounding box center [0, 0] width 0 height 0
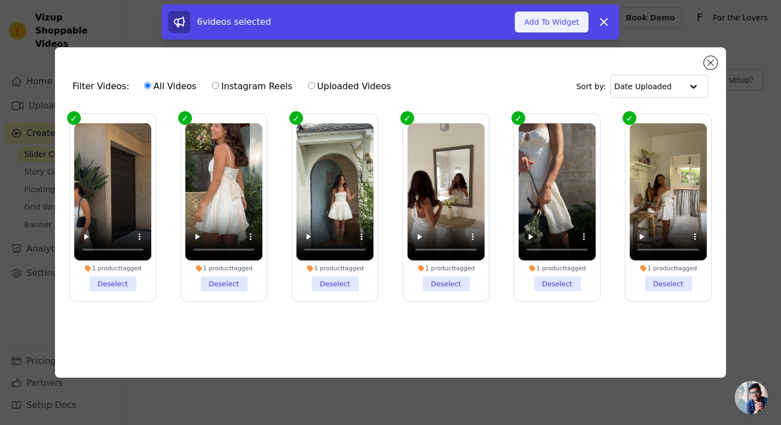
click at [556, 23] on button "Add To Widget" at bounding box center [552, 22] width 74 height 21
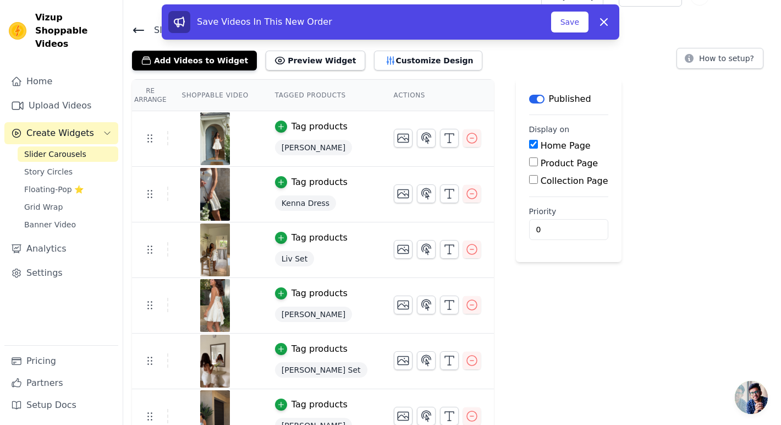
scroll to position [41, 0]
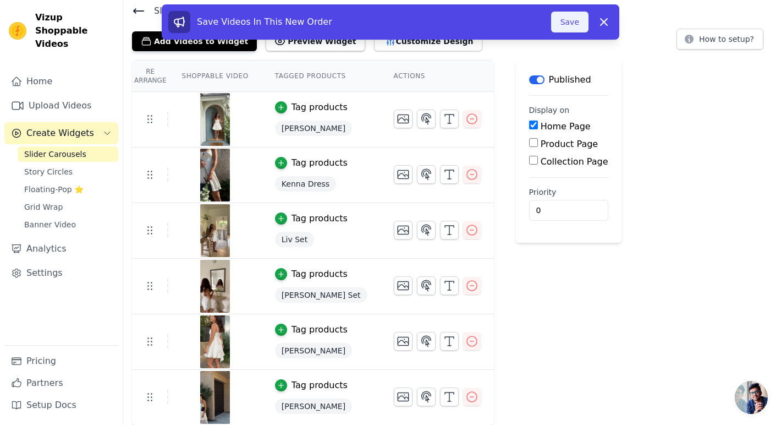
click at [571, 18] on button "Save" at bounding box center [569, 22] width 37 height 21
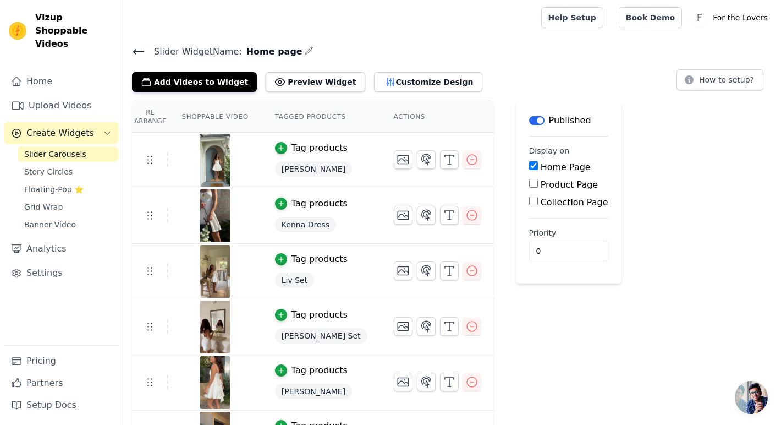
click at [306, 167] on span "[PERSON_NAME]" at bounding box center [313, 168] width 77 height 15
click at [345, 152] on td "Tag products [PERSON_NAME]" at bounding box center [321, 161] width 119 height 56
click at [310, 147] on div "Tag products" at bounding box center [319, 147] width 56 height 13
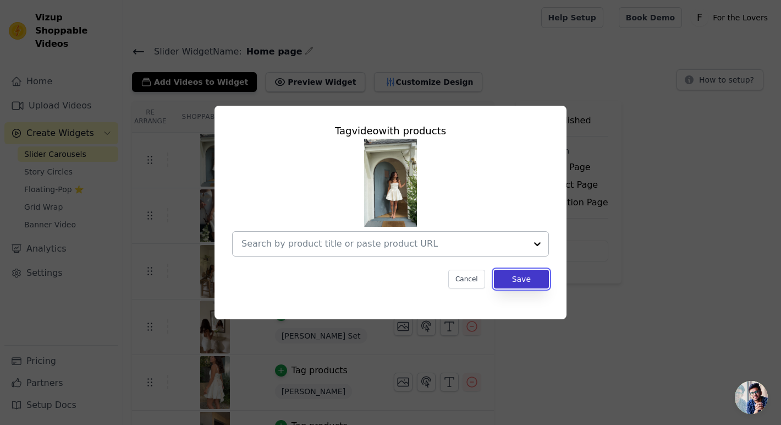
click at [540, 279] on button "Save" at bounding box center [521, 278] width 55 height 19
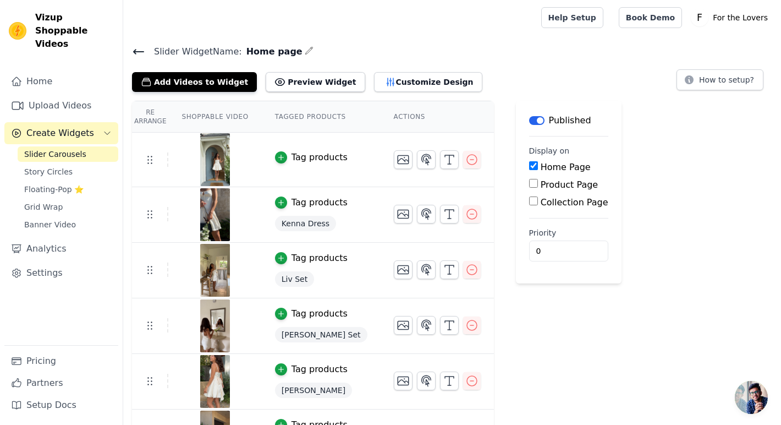
click at [302, 223] on span "Kenna Dress" at bounding box center [305, 223] width 61 height 15
click at [312, 203] on div "Tag products" at bounding box center [319, 202] width 56 height 13
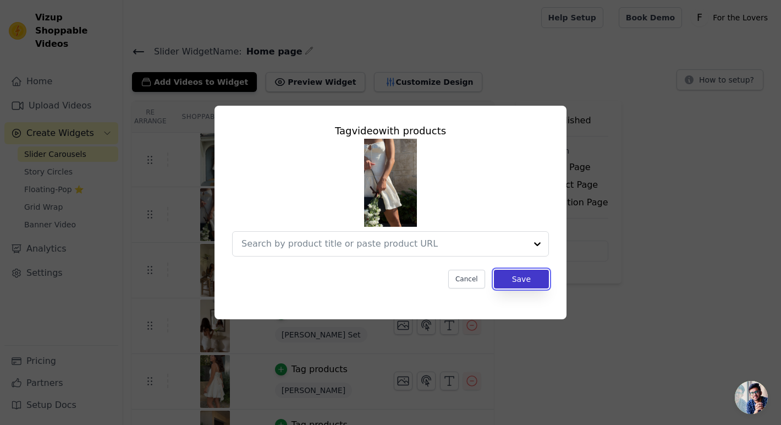
click at [540, 277] on button "Save" at bounding box center [521, 278] width 55 height 19
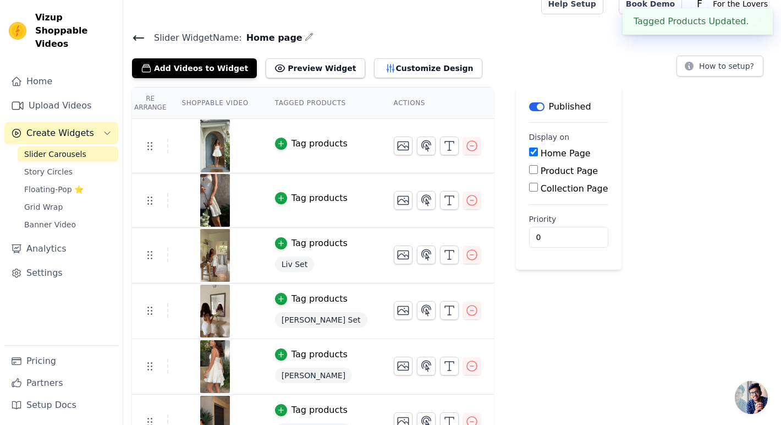
scroll to position [38, 0]
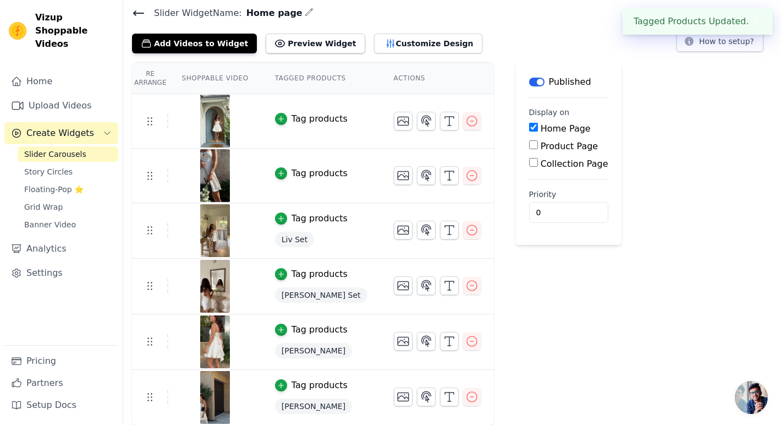
click at [295, 234] on span "Liv Set" at bounding box center [294, 239] width 39 height 15
click at [296, 239] on span "Liv Set" at bounding box center [294, 239] width 39 height 15
click at [310, 214] on div "Tag products" at bounding box center [319, 218] width 56 height 13
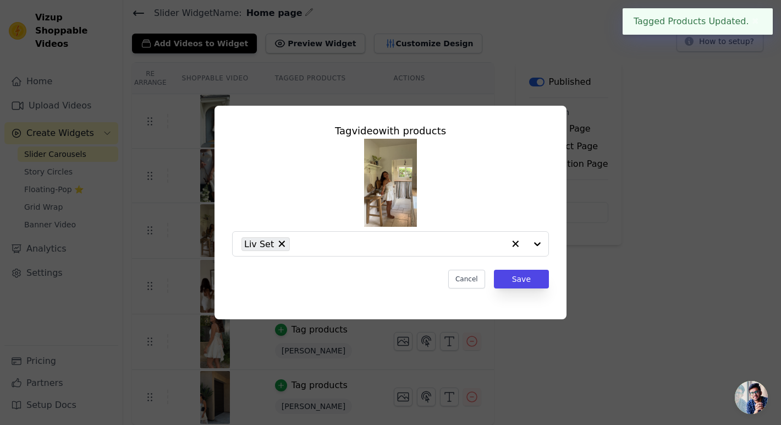
scroll to position [0, 0]
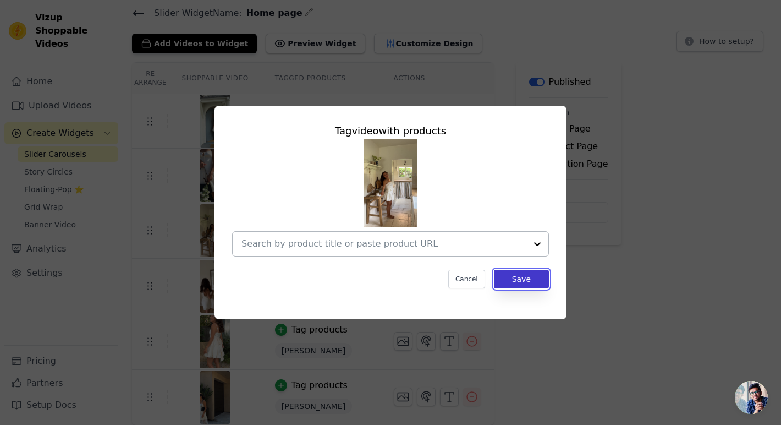
click at [532, 284] on button "Save" at bounding box center [521, 278] width 55 height 19
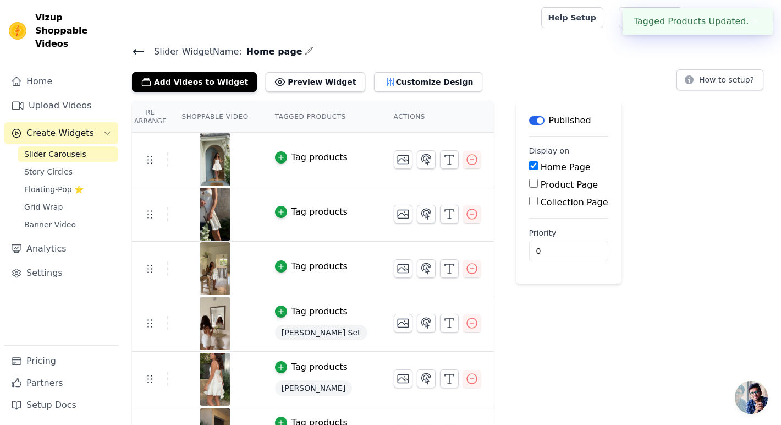
scroll to position [37, 0]
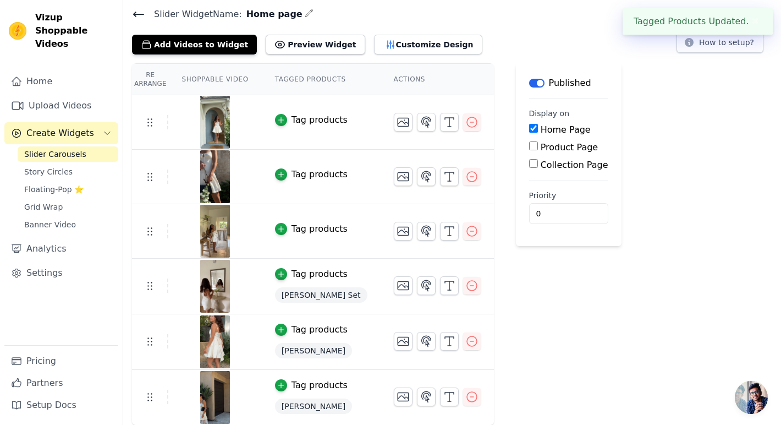
click at [295, 281] on td "Tag products [PERSON_NAME] Set" at bounding box center [321, 286] width 119 height 56
click at [296, 276] on div "Tag products" at bounding box center [319, 273] width 56 height 13
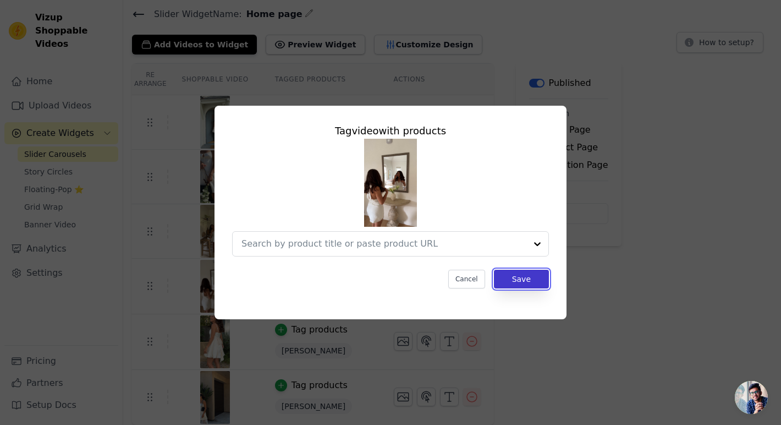
click at [522, 276] on button "Save" at bounding box center [521, 278] width 55 height 19
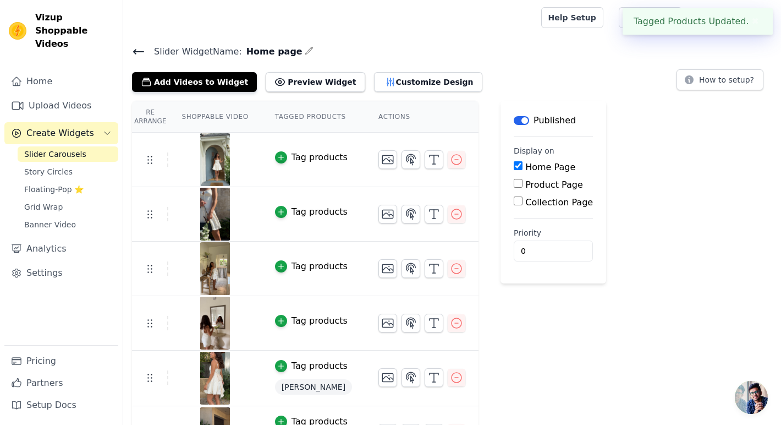
scroll to position [36, 0]
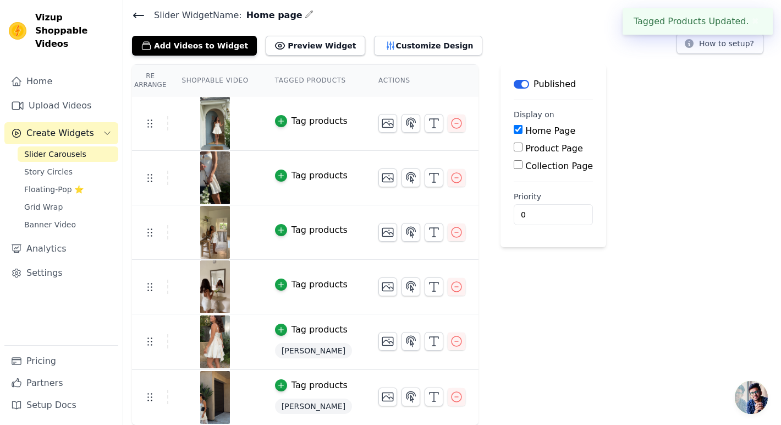
click at [289, 332] on button "Tag products" at bounding box center [311, 329] width 73 height 13
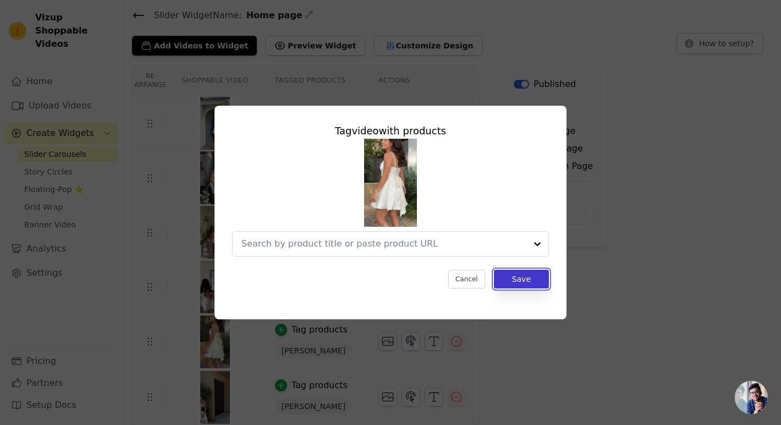
click at [544, 282] on button "Save" at bounding box center [521, 278] width 55 height 19
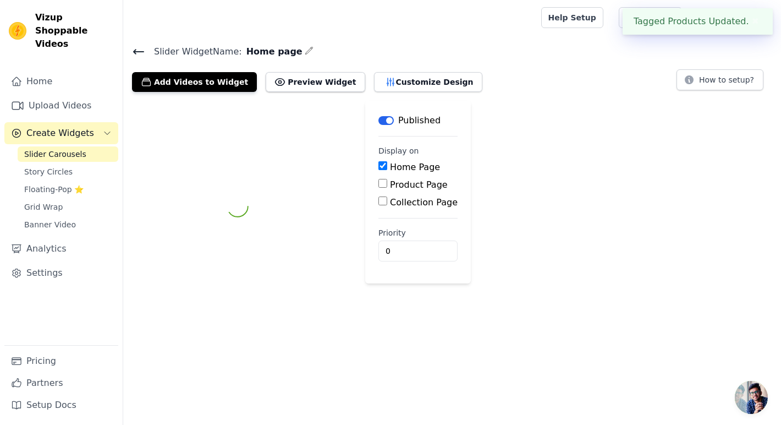
scroll to position [35, 0]
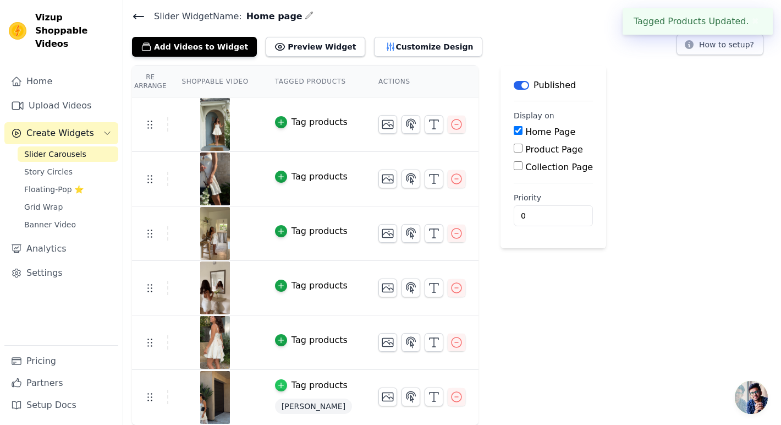
click at [284, 384] on div "button" at bounding box center [281, 385] width 12 height 12
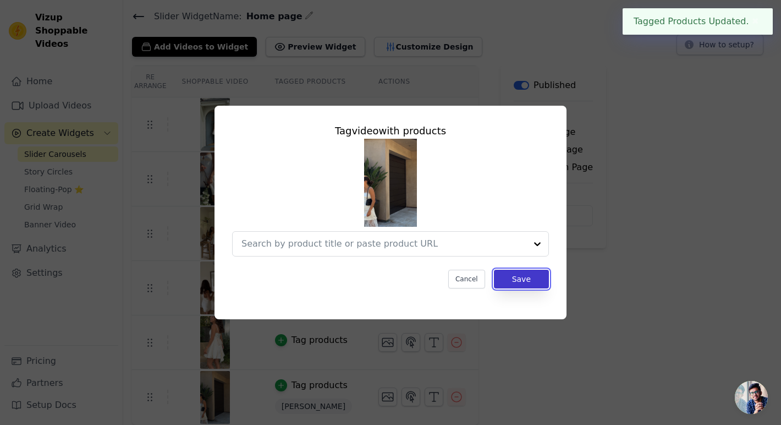
click at [530, 284] on button "Save" at bounding box center [521, 278] width 55 height 19
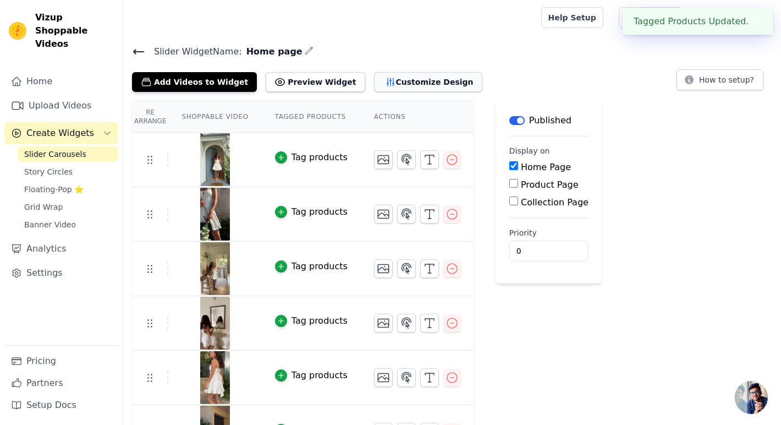
click at [419, 80] on button "Customize Design" at bounding box center [428, 82] width 108 height 20
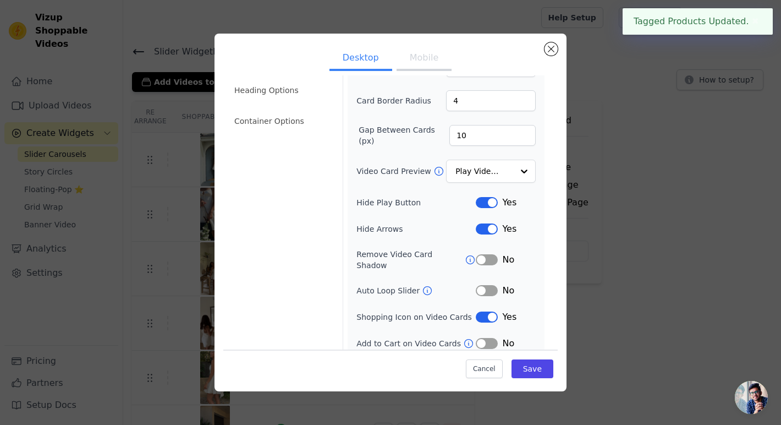
scroll to position [70, 0]
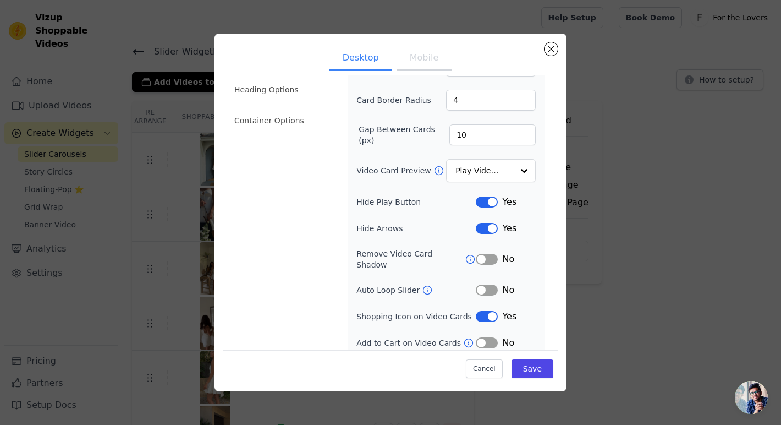
click at [487, 311] on button "Label" at bounding box center [487, 316] width 22 height 11
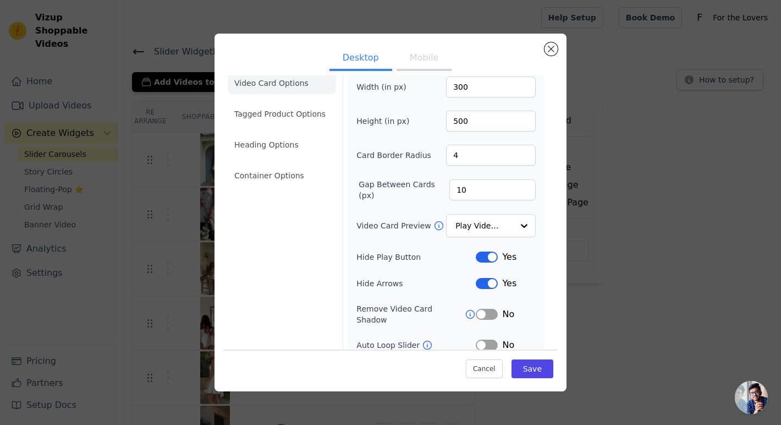
scroll to position [0, 0]
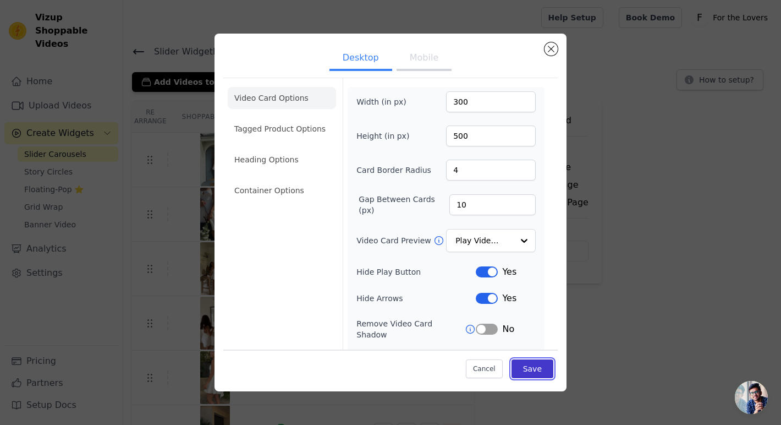
click at [529, 369] on button "Save" at bounding box center [532, 368] width 42 height 19
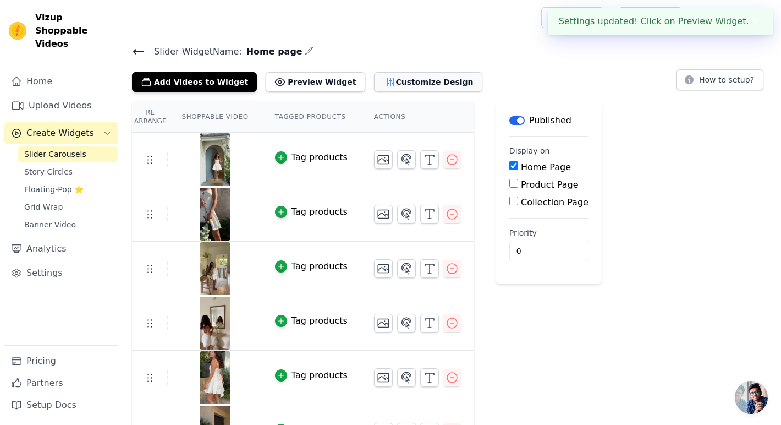
click at [398, 85] on button "Customize Design" at bounding box center [428, 82] width 108 height 20
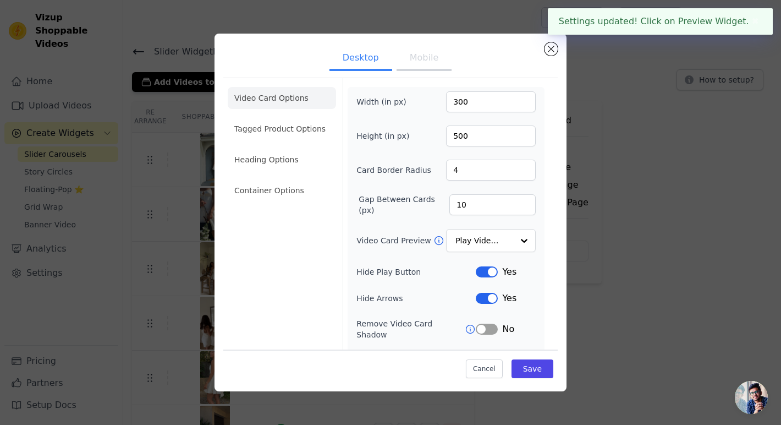
click at [427, 59] on button "Mobile" at bounding box center [423, 59] width 55 height 24
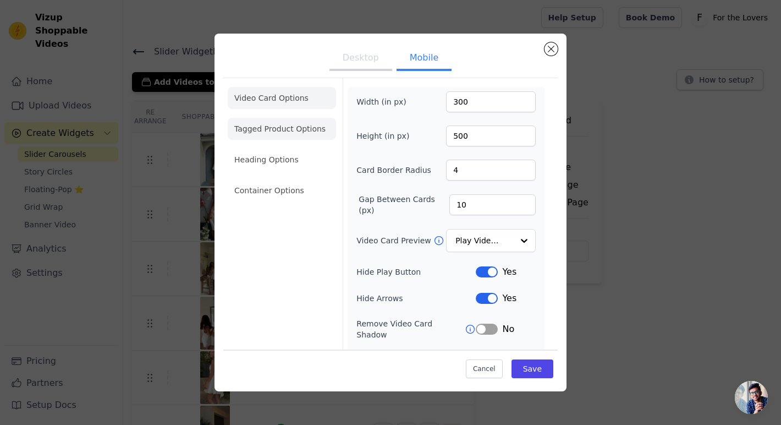
click at [276, 179] on li "Tagged Product Options" at bounding box center [282, 190] width 108 height 22
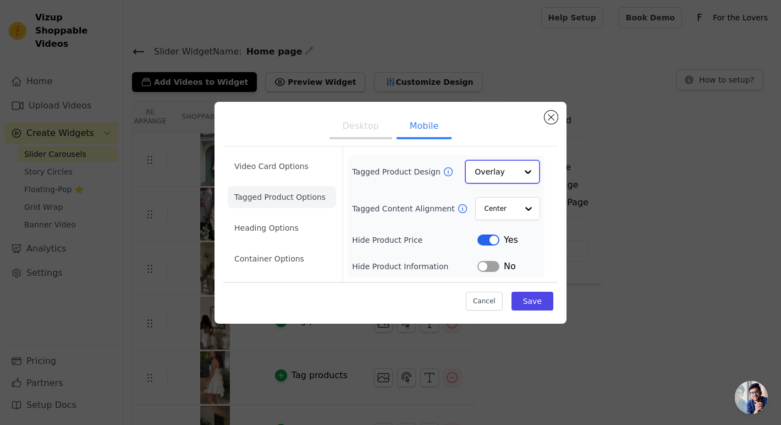
click at [496, 172] on input "Tagged Product Design" at bounding box center [496, 172] width 42 height 22
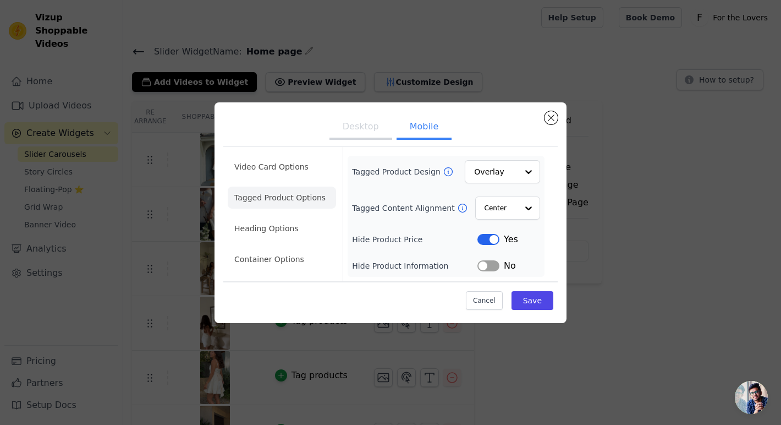
click at [493, 147] on form "Tagged Product Design Overlay Tagged Content Alignment Center Hide Product Pric…" at bounding box center [446, 214] width 206 height 134
click at [352, 130] on button "Desktop" at bounding box center [360, 127] width 63 height 24
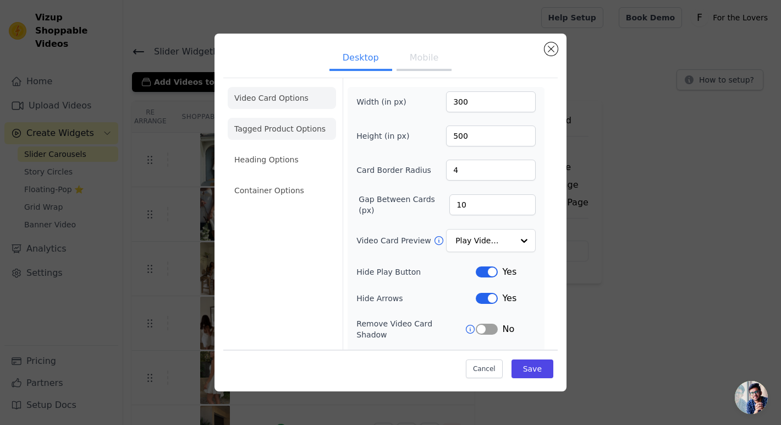
click at [292, 179] on li "Tagged Product Options" at bounding box center [282, 190] width 108 height 22
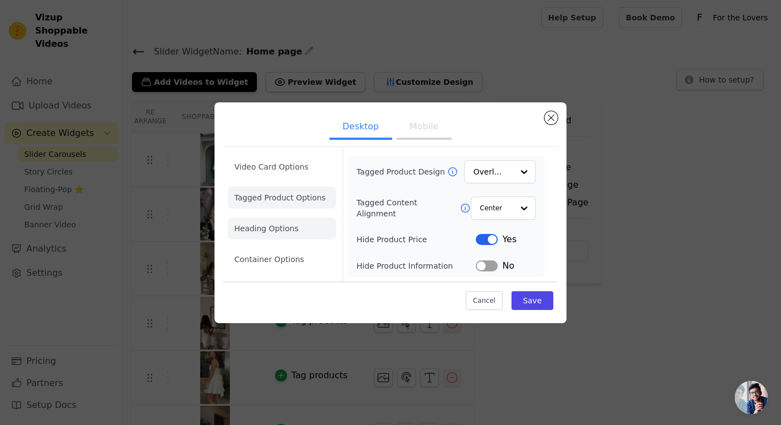
click at [273, 220] on li "Heading Options" at bounding box center [282, 228] width 108 height 22
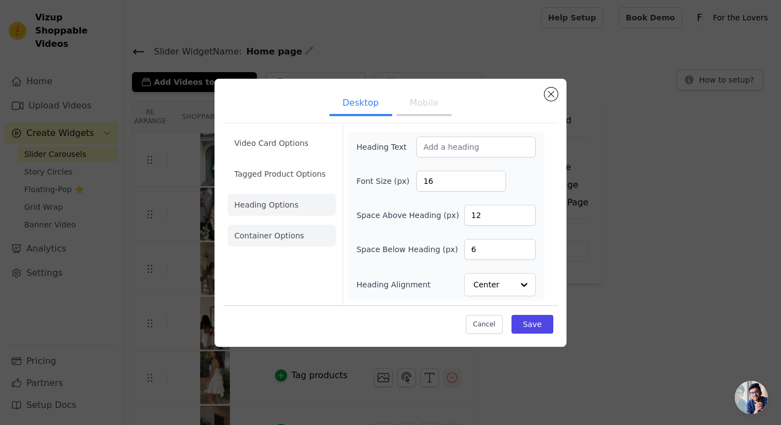
click at [275, 231] on li "Container Options" at bounding box center [282, 235] width 108 height 22
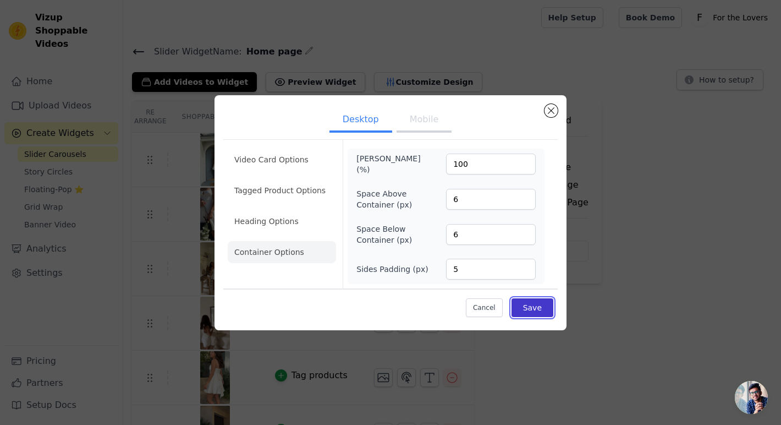
click at [544, 312] on button "Save" at bounding box center [532, 307] width 42 height 19
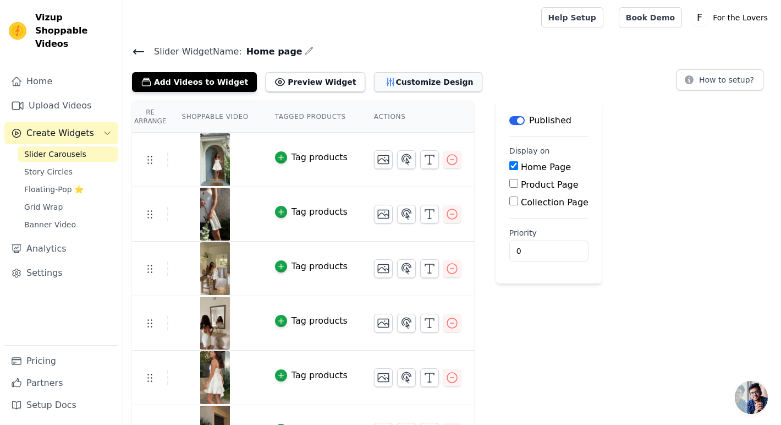
click at [392, 83] on button "Customize Design" at bounding box center [428, 82] width 108 height 20
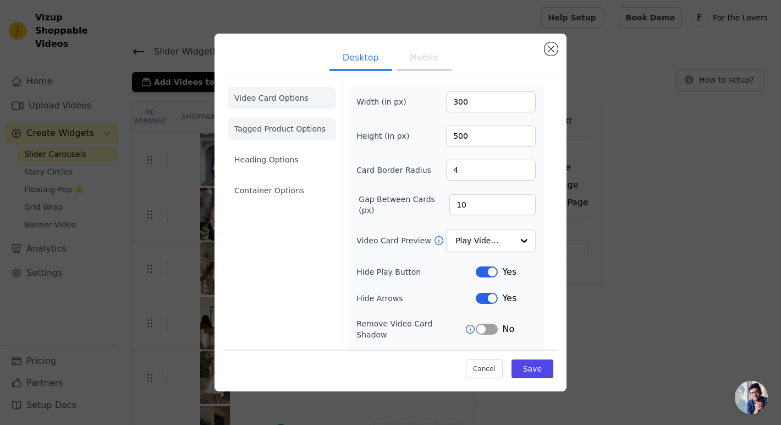
click at [294, 179] on li "Tagged Product Options" at bounding box center [282, 190] width 108 height 22
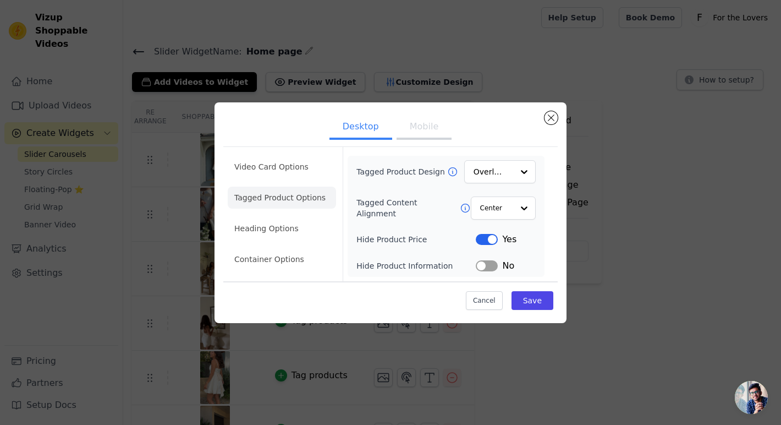
click at [487, 266] on button "Label" at bounding box center [487, 265] width 22 height 11
click at [535, 298] on button "Save" at bounding box center [532, 300] width 42 height 19
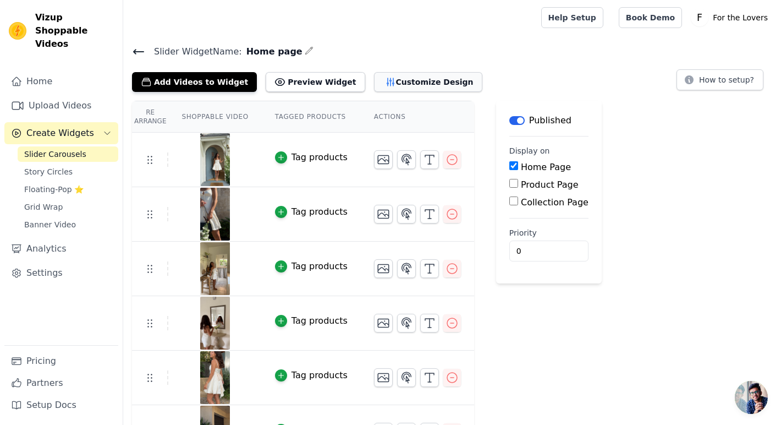
click at [399, 75] on button "Customize Design" at bounding box center [428, 82] width 108 height 20
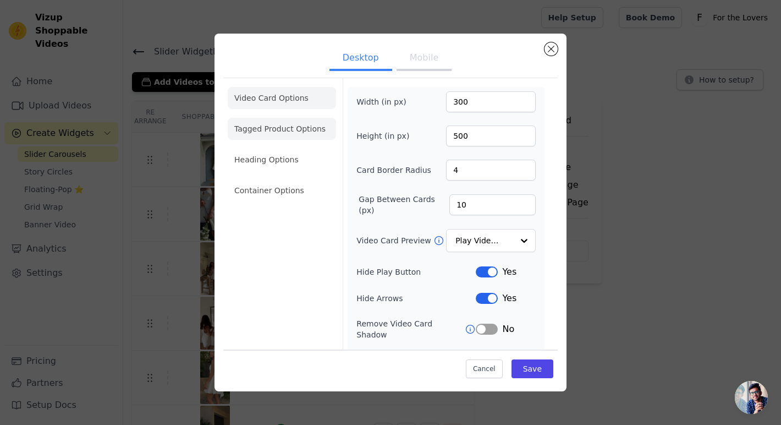
click at [262, 179] on li "Tagged Product Options" at bounding box center [282, 190] width 108 height 22
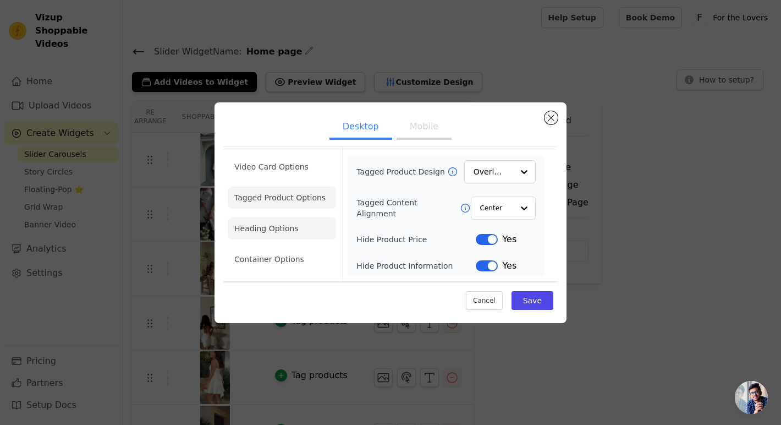
click at [308, 233] on li "Heading Options" at bounding box center [282, 228] width 108 height 22
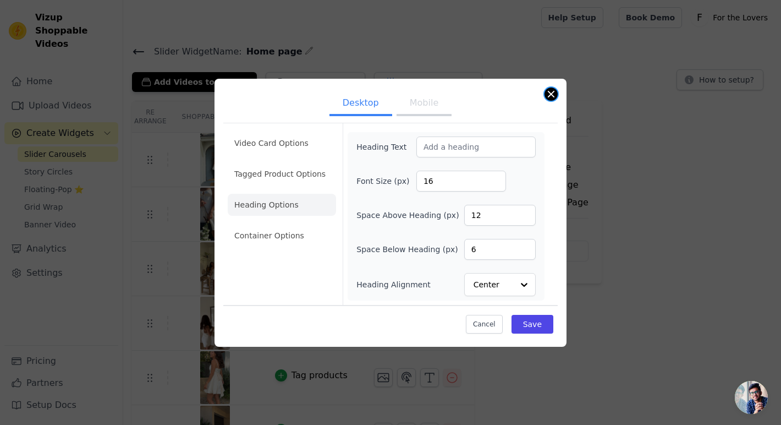
click at [553, 88] on button "Close modal" at bounding box center [550, 93] width 13 height 13
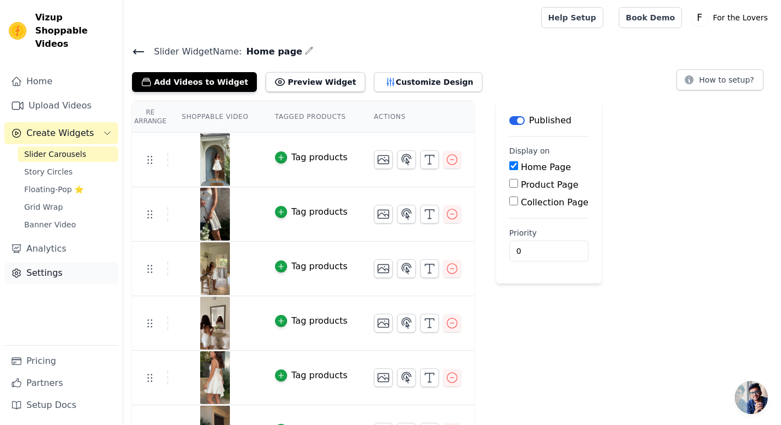
click at [41, 265] on link "Settings" at bounding box center [61, 273] width 114 height 22
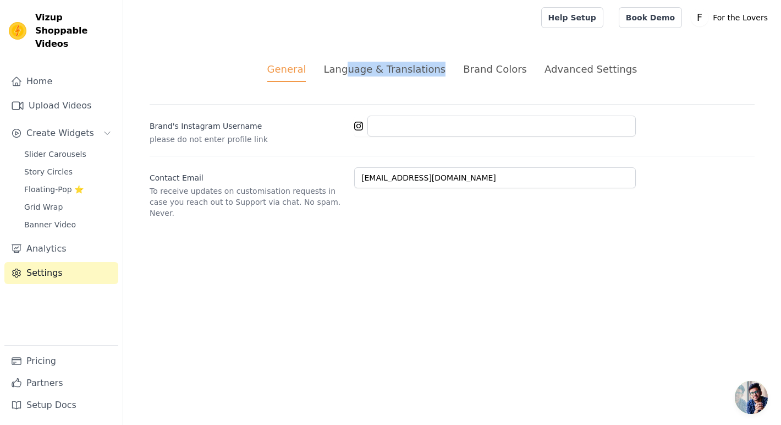
click at [360, 76] on li "Language & Translations" at bounding box center [384, 72] width 122 height 20
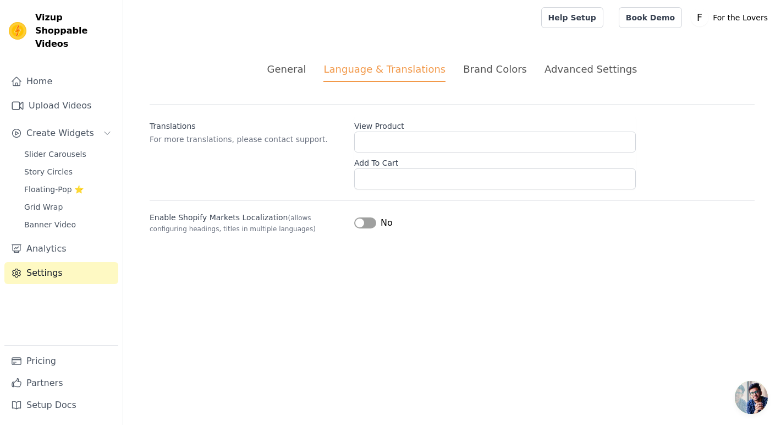
click at [486, 80] on li "Brand Colors" at bounding box center [495, 72] width 64 height 20
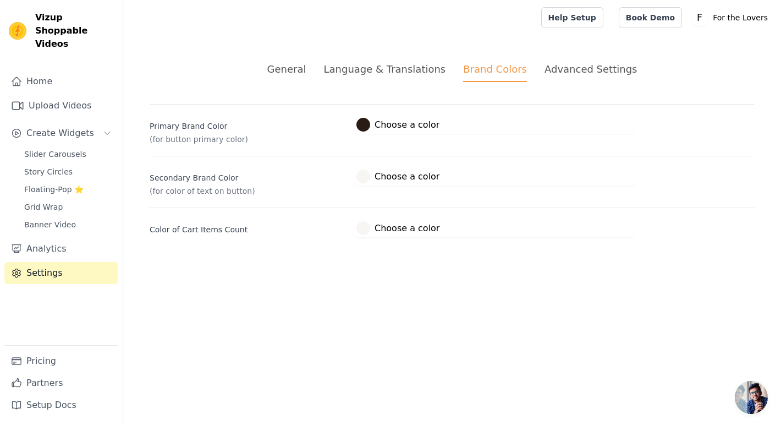
click at [588, 69] on div "Advanced Settings" at bounding box center [590, 69] width 92 height 15
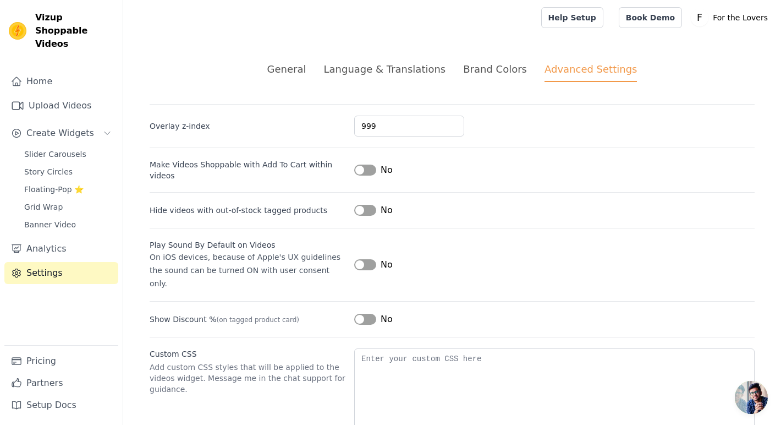
scroll to position [35, 0]
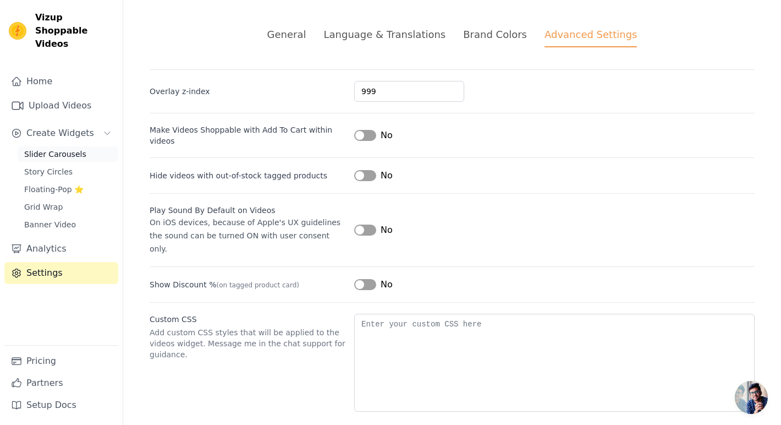
click at [92, 146] on link "Slider Carousels" at bounding box center [68, 153] width 101 height 15
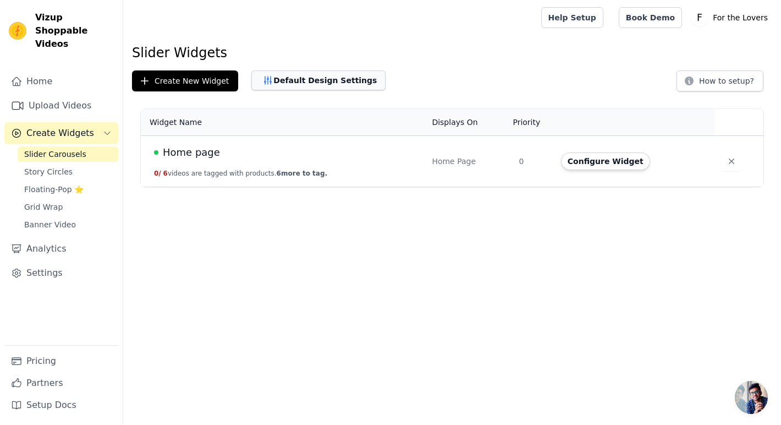
click at [290, 82] on button "Default Design Settings" at bounding box center [318, 80] width 134 height 20
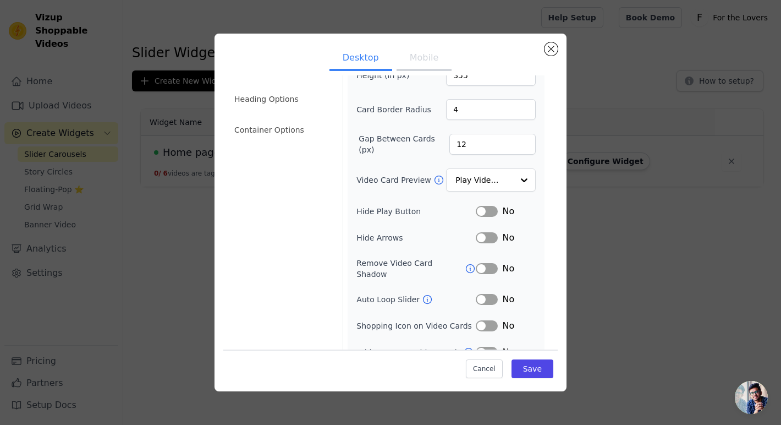
scroll to position [73, 0]
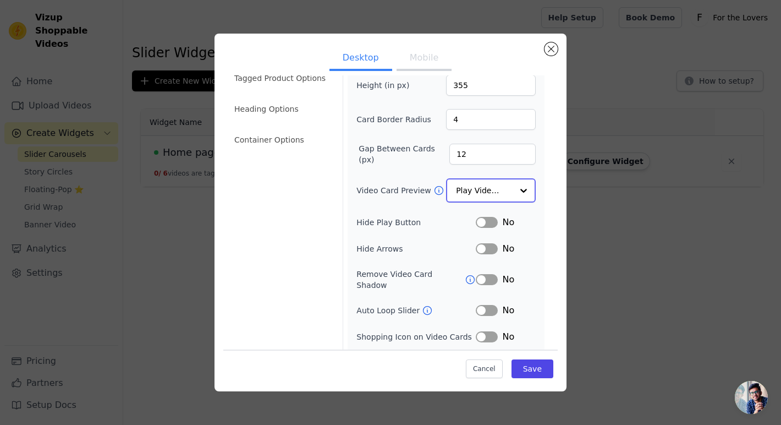
click at [484, 197] on input "Video Card Preview" at bounding box center [484, 190] width 57 height 22
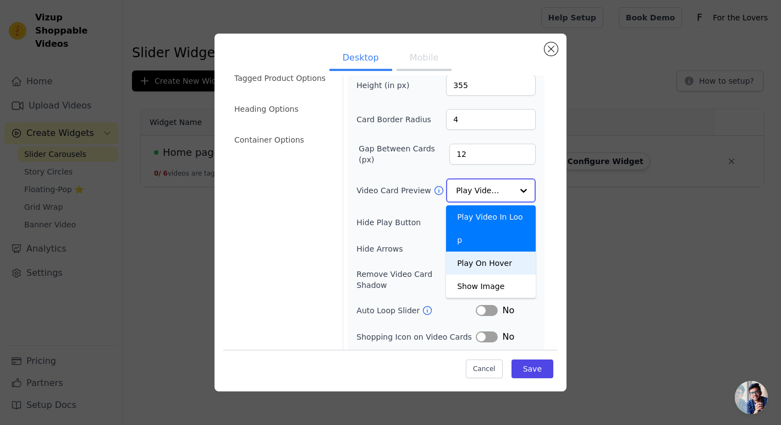
click at [508, 251] on div "Play On Hover" at bounding box center [491, 262] width 90 height 23
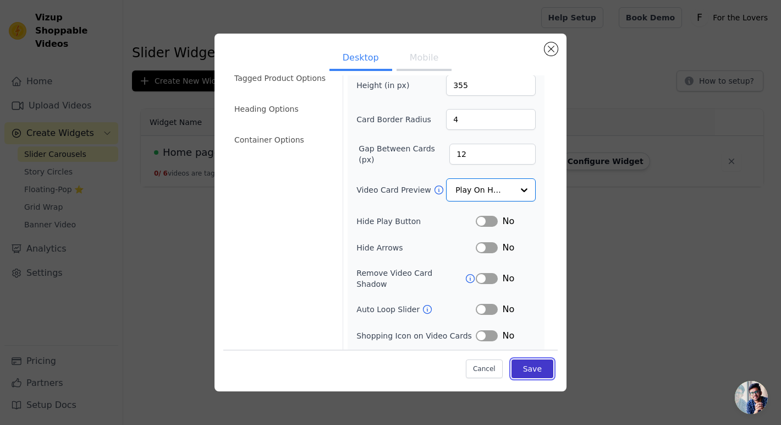
click at [536, 369] on button "Save" at bounding box center [532, 368] width 42 height 19
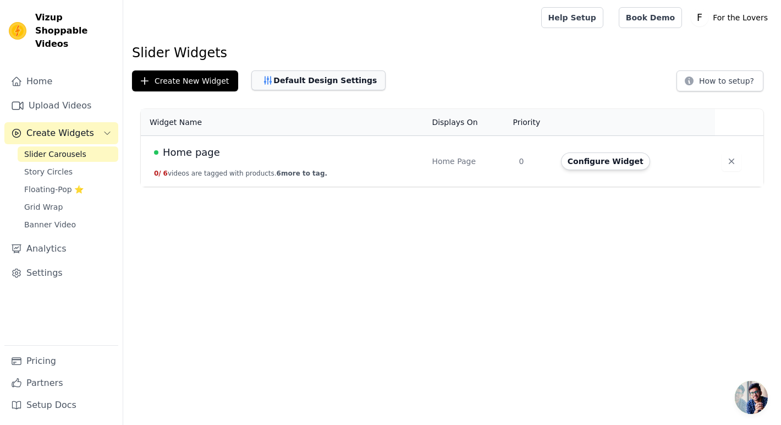
click at [272, 81] on button "Default Design Settings" at bounding box center [318, 80] width 134 height 20
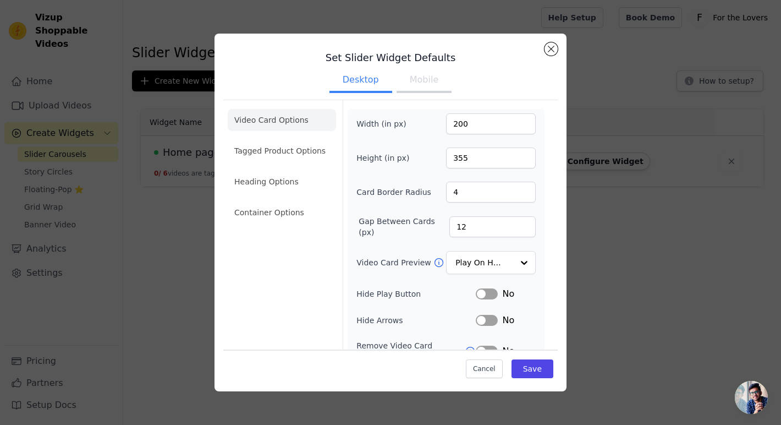
click at [421, 86] on button "Mobile" at bounding box center [423, 81] width 55 height 24
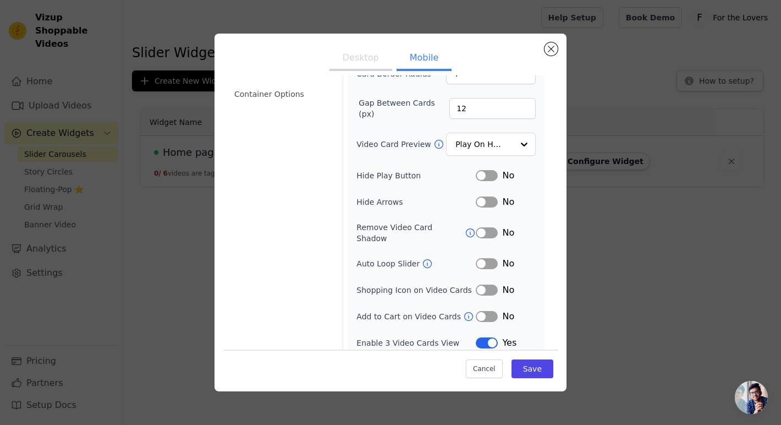
scroll to position [0, 0]
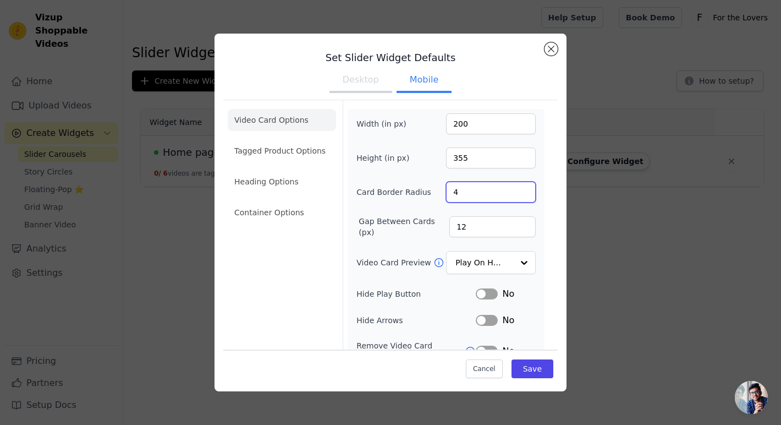
drag, startPoint x: 467, startPoint y: 195, endPoint x: 433, endPoint y: 187, distance: 35.1
click at [433, 187] on div "Card Border Radius 4" at bounding box center [445, 191] width 179 height 21
type input "0"
click at [318, 246] on div "Video Card Options Tagged Product Options Heading Options Container Options" at bounding box center [282, 288] width 108 height 376
click at [371, 85] on button "Desktop" at bounding box center [360, 81] width 63 height 24
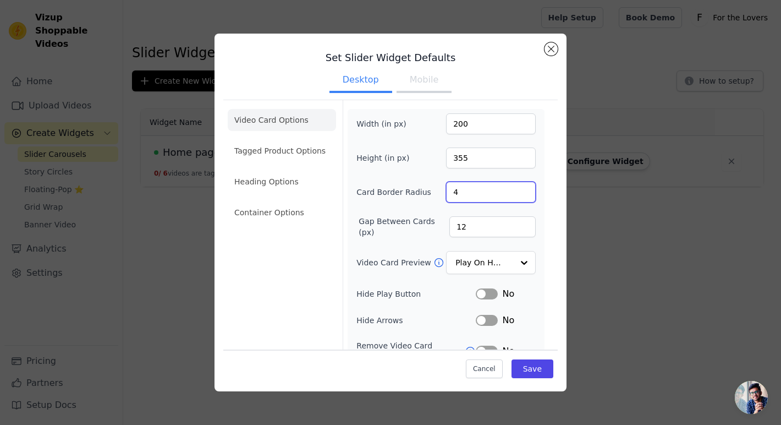
drag, startPoint x: 472, startPoint y: 196, endPoint x: 438, endPoint y: 196, distance: 33.5
click at [438, 196] on div "Card Border Radius 4" at bounding box center [445, 191] width 179 height 21
type input "0"
click at [309, 254] on div "Video Card Options Tagged Product Options Heading Options Container Options" at bounding box center [282, 275] width 108 height 350
click at [439, 85] on button "Mobile" at bounding box center [423, 81] width 55 height 24
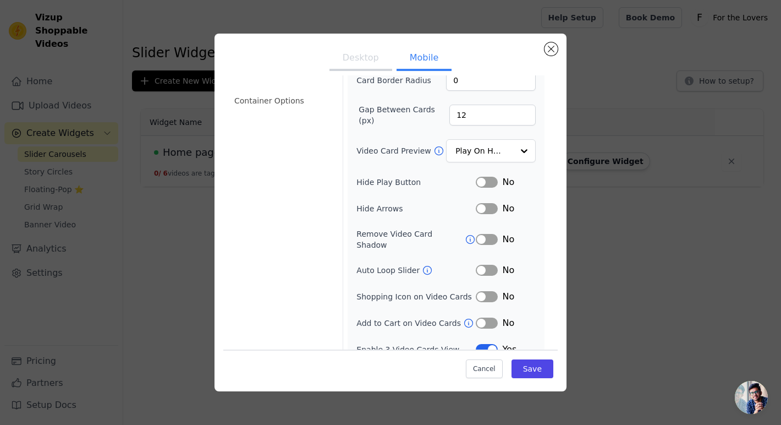
scroll to position [118, 0]
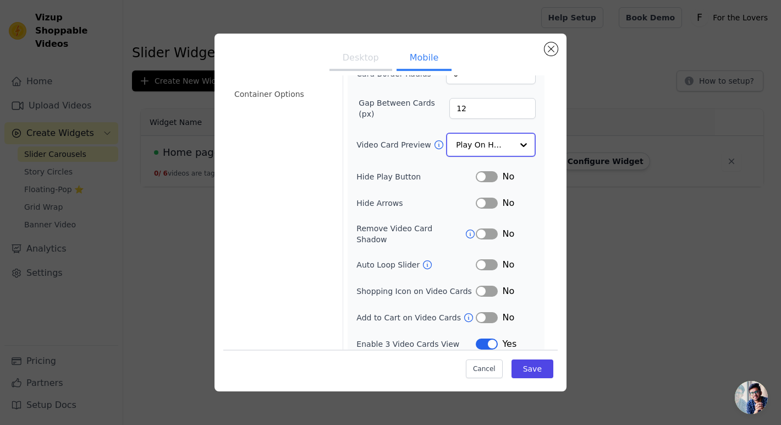
click at [477, 137] on input "Video Card Preview" at bounding box center [484, 145] width 57 height 22
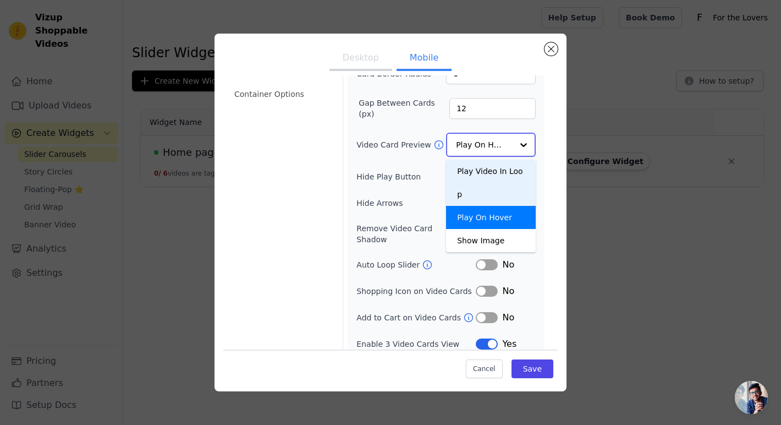
click at [461, 174] on div "Play Video In Loop" at bounding box center [491, 182] width 90 height 46
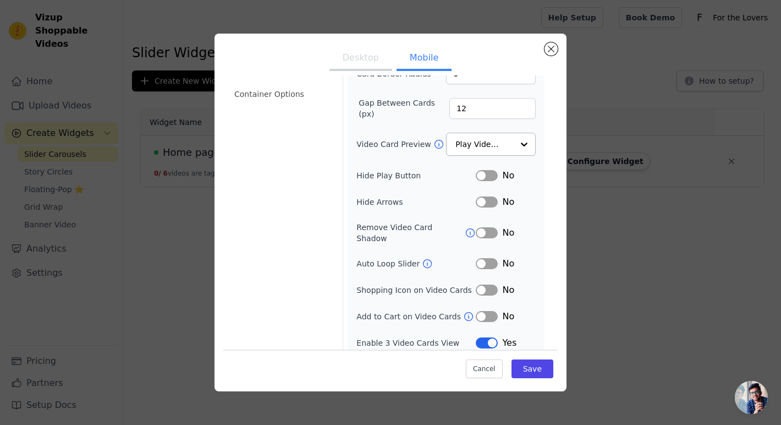
click at [307, 271] on div "Video Card Options Tagged Product Options Heading Options Container Options" at bounding box center [282, 170] width 108 height 376
click at [548, 368] on button "Save" at bounding box center [532, 368] width 42 height 19
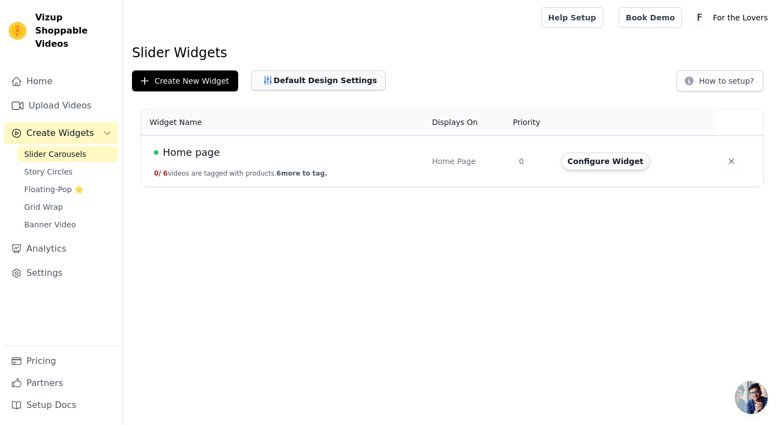
click at [317, 75] on button "Default Design Settings" at bounding box center [318, 80] width 134 height 20
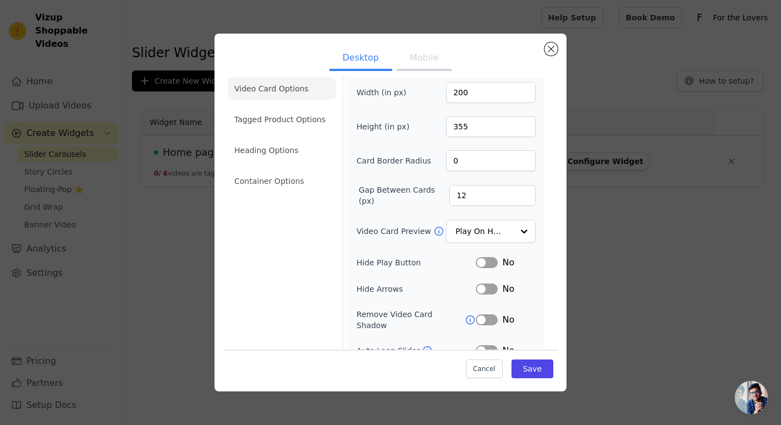
scroll to position [32, 0]
click at [472, 233] on input "Video Card Preview" at bounding box center [484, 231] width 57 height 22
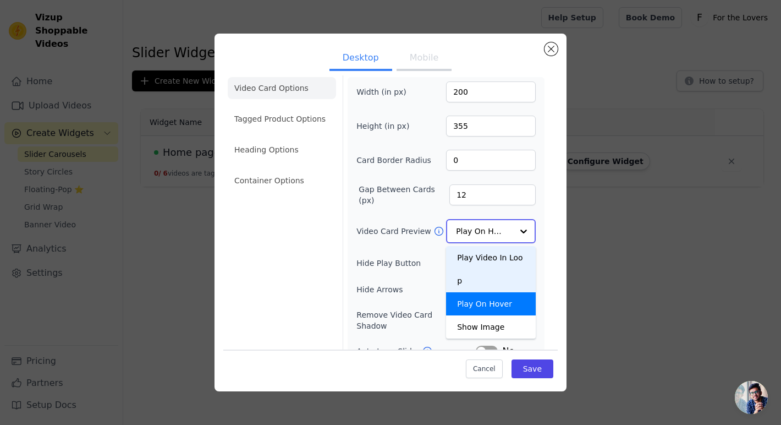
click at [485, 267] on div "Play Video In Loop" at bounding box center [491, 269] width 90 height 46
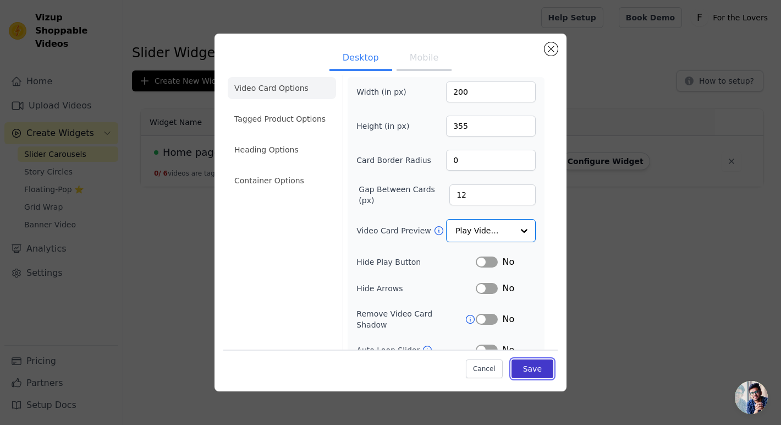
click at [535, 371] on button "Save" at bounding box center [532, 368] width 42 height 19
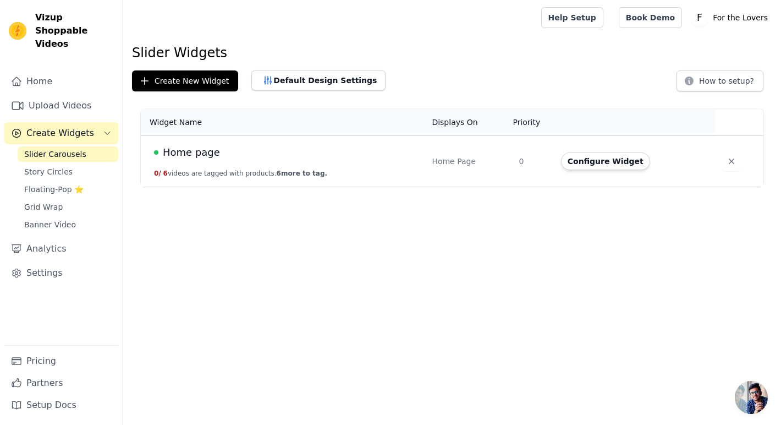
click at [278, 170] on span "6 more to tag." at bounding box center [302, 173] width 51 height 8
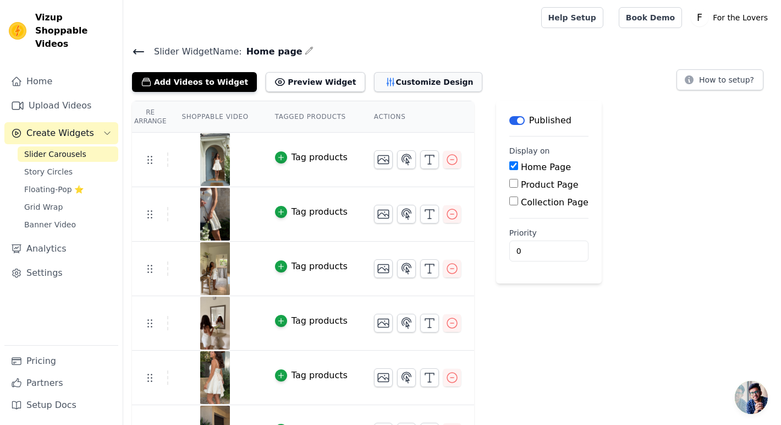
click at [406, 87] on button "Customize Design" at bounding box center [428, 82] width 108 height 20
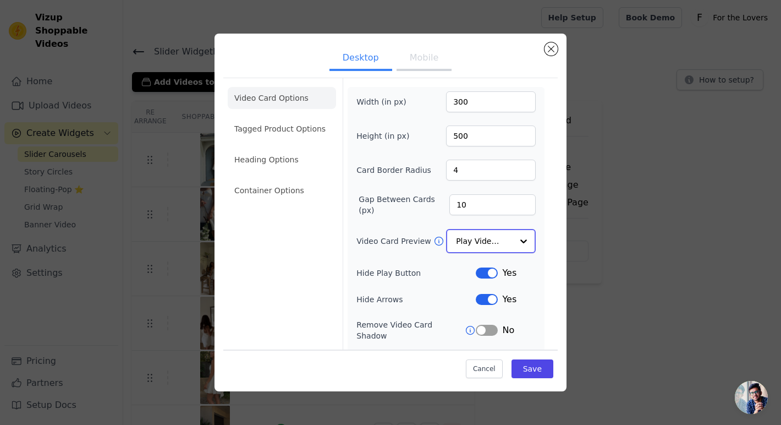
click at [492, 240] on input "Video Card Preview" at bounding box center [484, 241] width 57 height 22
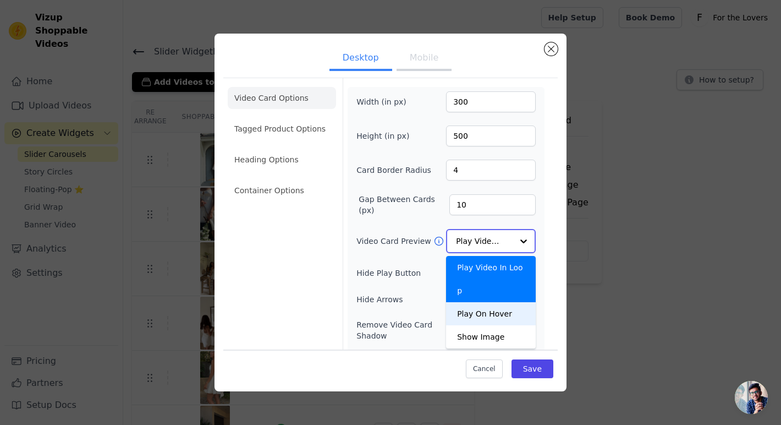
click at [495, 302] on div "Play On Hover" at bounding box center [491, 313] width 90 height 23
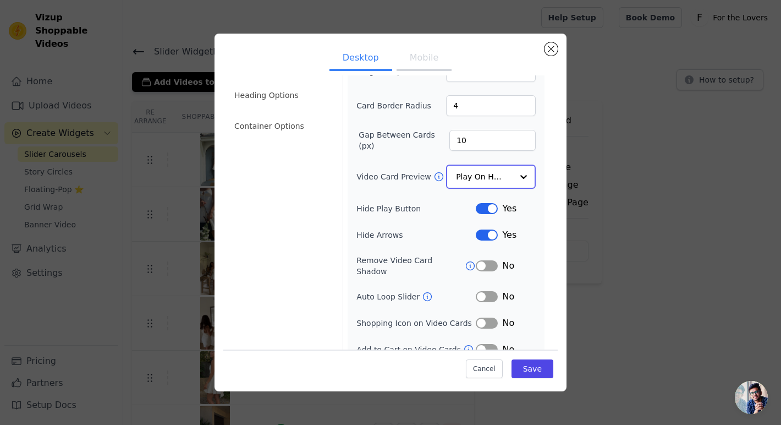
scroll to position [71, 0]
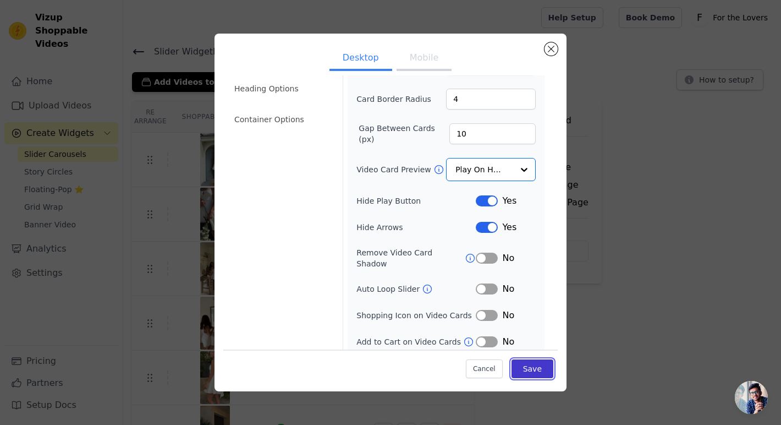
click at [537, 373] on button "Save" at bounding box center [532, 368] width 42 height 19
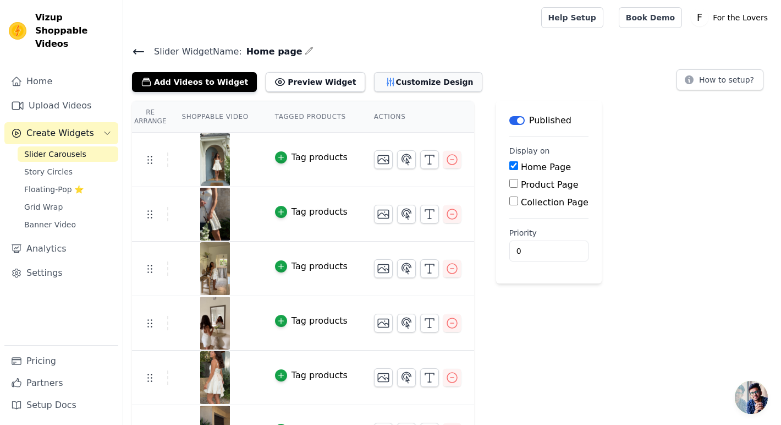
click at [387, 85] on icon "button" at bounding box center [390, 82] width 7 height 8
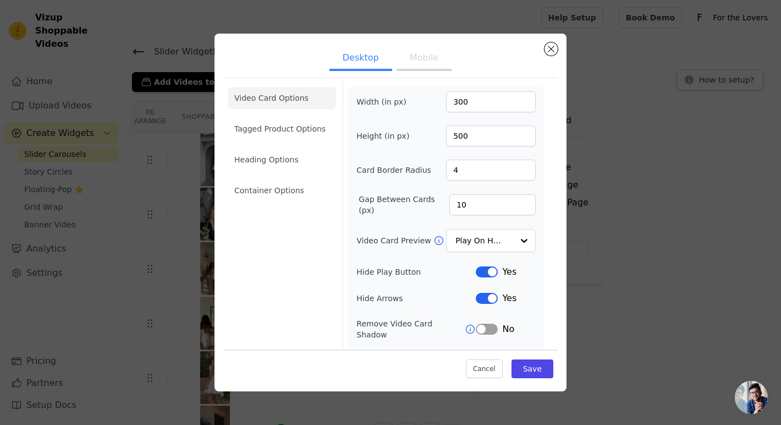
click at [422, 65] on button "Mobile" at bounding box center [423, 59] width 55 height 24
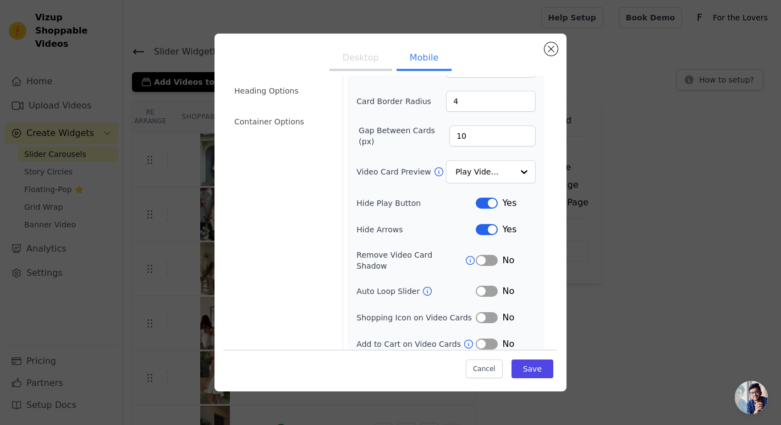
scroll to position [96, 0]
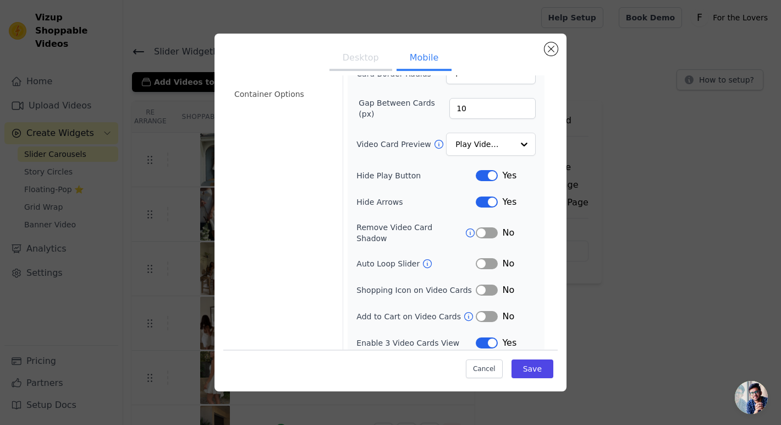
click at [488, 338] on button "Label" at bounding box center [487, 342] width 22 height 11
click at [537, 368] on button "Save" at bounding box center [532, 368] width 42 height 19
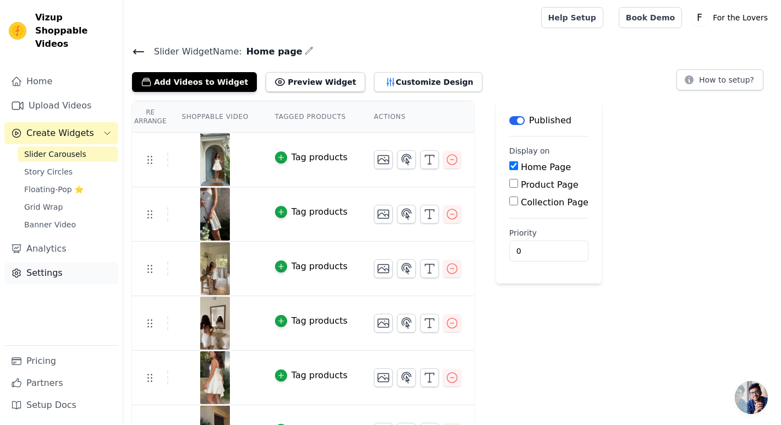
click at [67, 262] on link "Settings" at bounding box center [61, 273] width 114 height 22
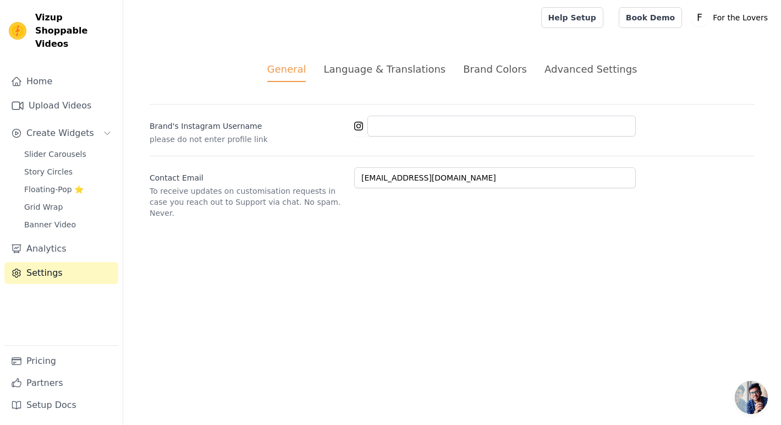
click at [573, 75] on div "Advanced Settings" at bounding box center [590, 69] width 92 height 15
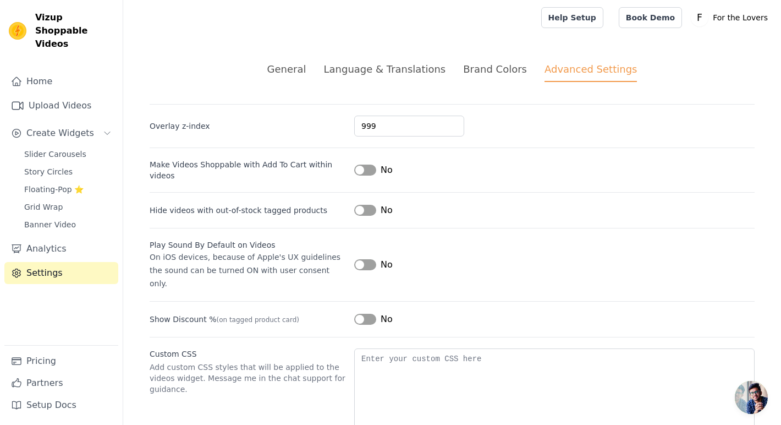
scroll to position [35, 0]
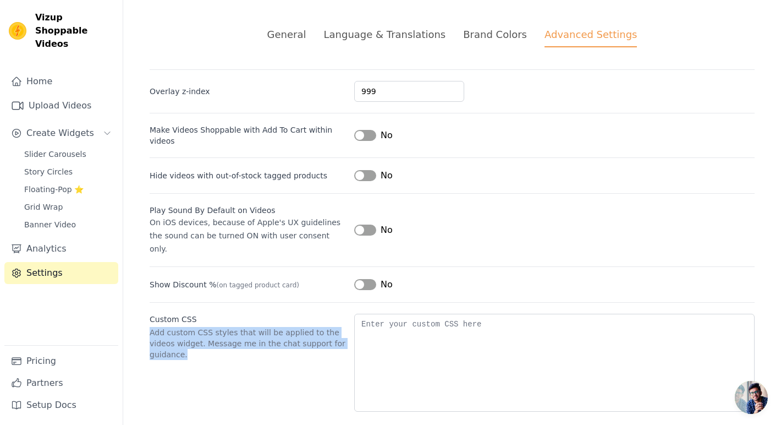
drag, startPoint x: 207, startPoint y: 349, endPoint x: 144, endPoint y: 316, distance: 71.6
click at [144, 316] on div "General Language & Translations Brand Colors Advanced Settings unsaved changes …" at bounding box center [452, 219] width 658 height 437
copy p "Add custom CSS styles that will be applied to the videos widget. Message me in …"
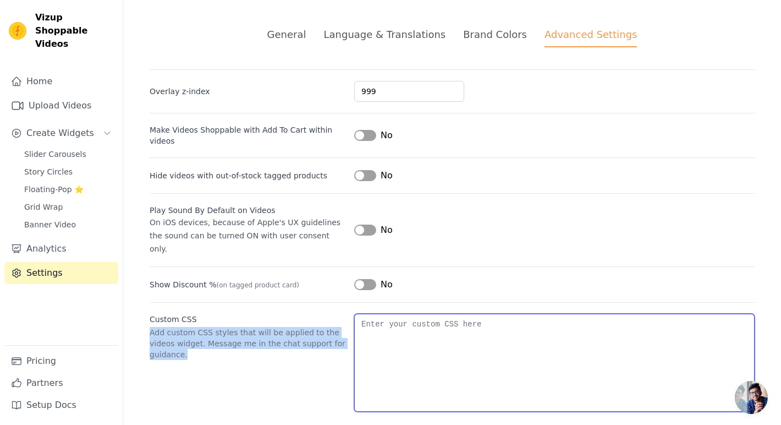
click at [403, 315] on textarea "Custom CSS" at bounding box center [554, 362] width 400 height 98
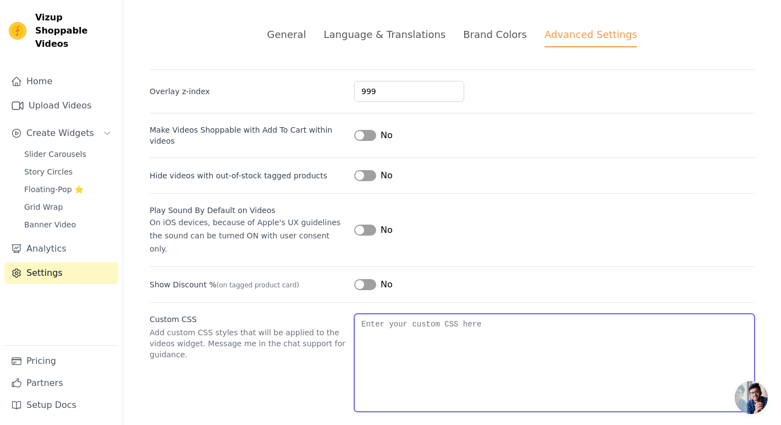
paste textarea "/* Force section + video to always be visible */ .video-section, .video-widget …"
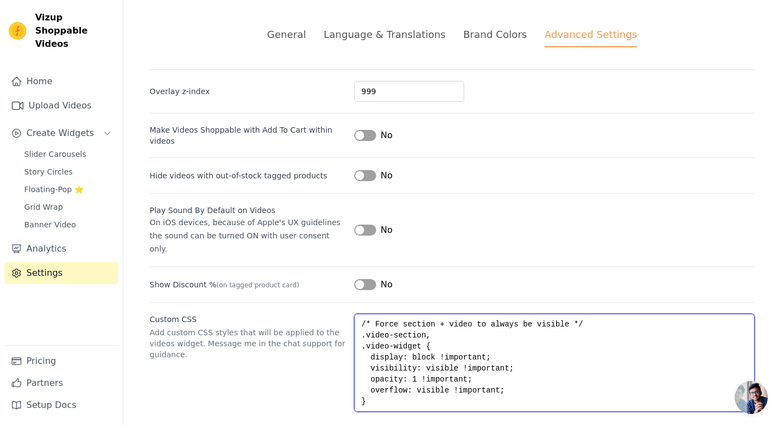
scroll to position [181, 0]
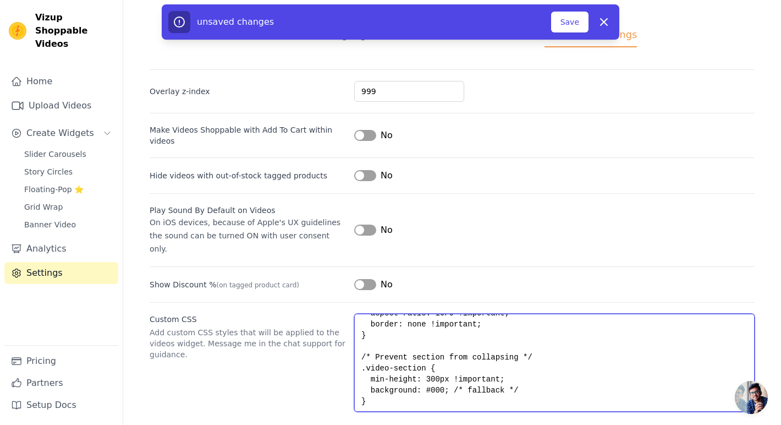
type textarea "/* Force section + video to always be visible */ .video-section, .video-widget …"
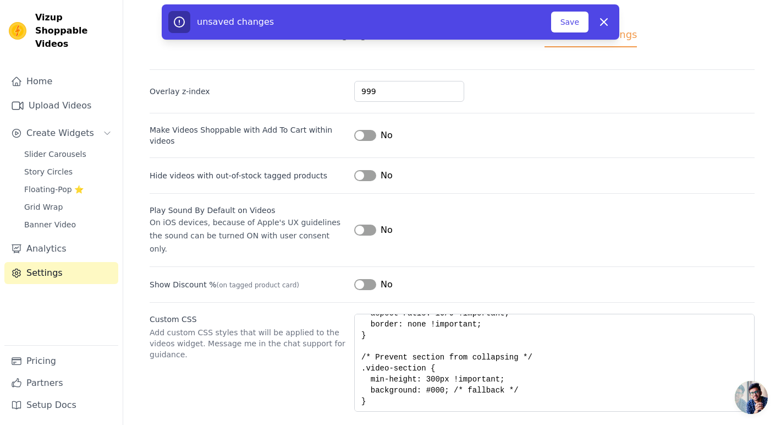
click at [273, 382] on div "Custom CSS Add custom CSS styles that will be applied to the videos widget. Mes…" at bounding box center [452, 356] width 605 height 109
click at [571, 14] on button "Save" at bounding box center [569, 22] width 37 height 21
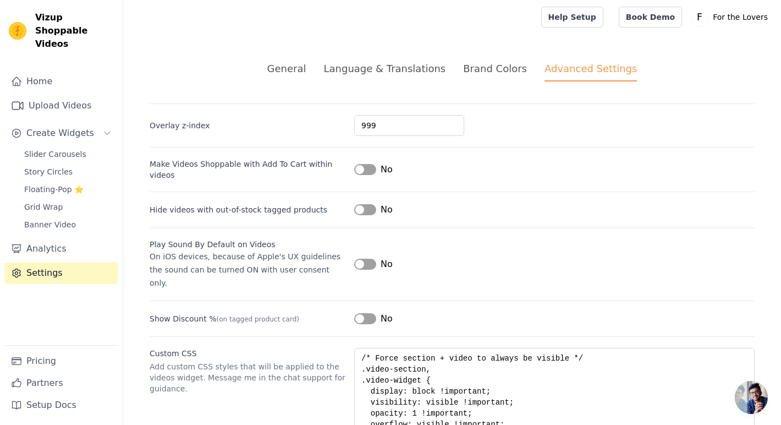
scroll to position [35, 0]
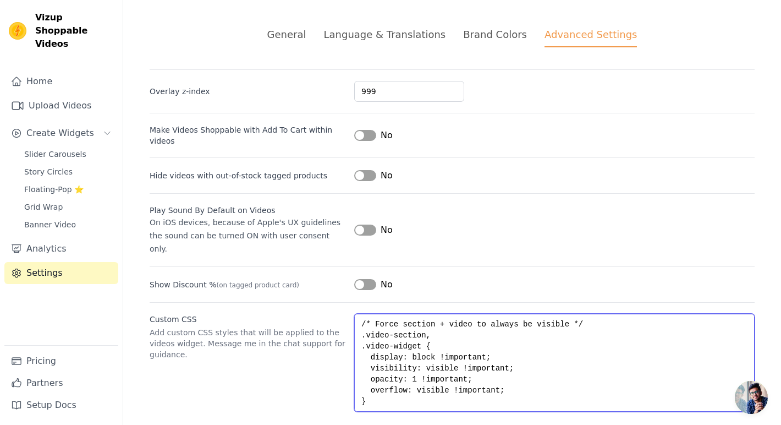
drag, startPoint x: 379, startPoint y: 391, endPoint x: 316, endPoint y: 236, distance: 167.0
click at [316, 236] on div "Overlay z-index 999 Make Videos Shoppable with Add To Cart within videos Label …" at bounding box center [452, 240] width 605 height 342
type textarea "/* Fix height collapsing inside Instagram’s in-app browser */ .video-section if…"
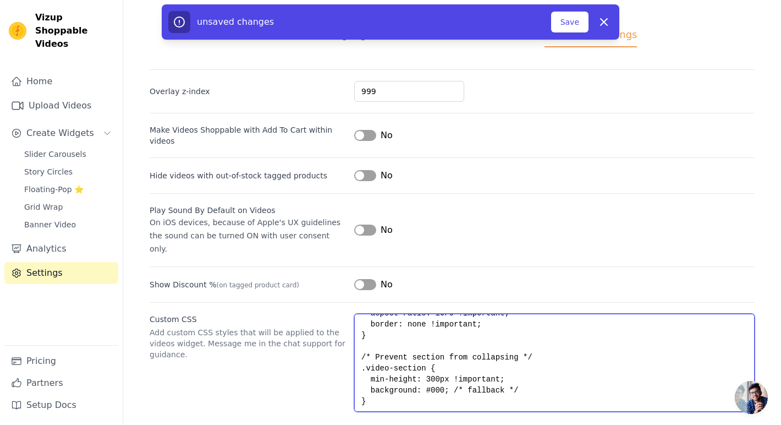
scroll to position [110, 0]
drag, startPoint x: 360, startPoint y: 331, endPoint x: 477, endPoint y: 429, distance: 152.2
click at [477, 424] on html "Vizup Shoppable Videos Home Upload Videos Create Widgets Slider Carousels Story…" at bounding box center [390, 201] width 781 height 472
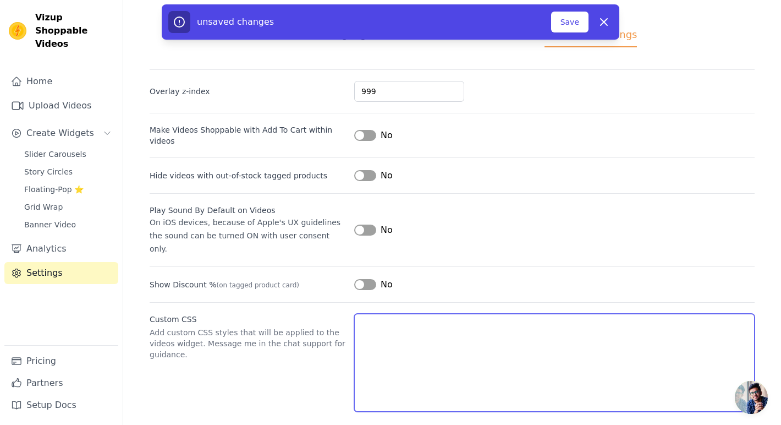
scroll to position [0, 0]
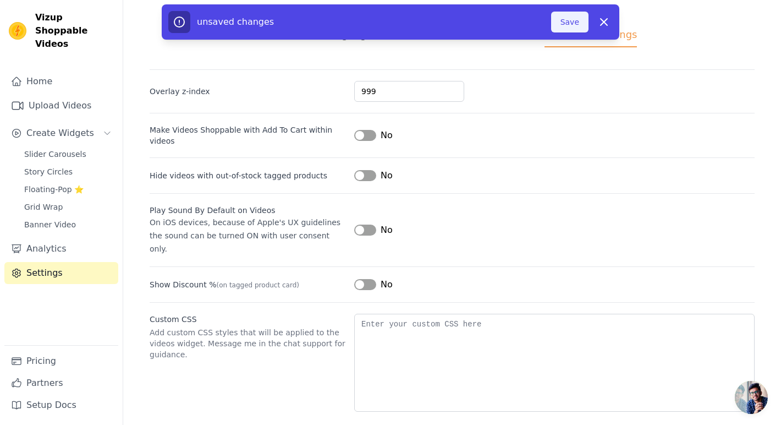
click at [570, 20] on button "Save" at bounding box center [569, 22] width 37 height 21
